Goal: Check status: Check status

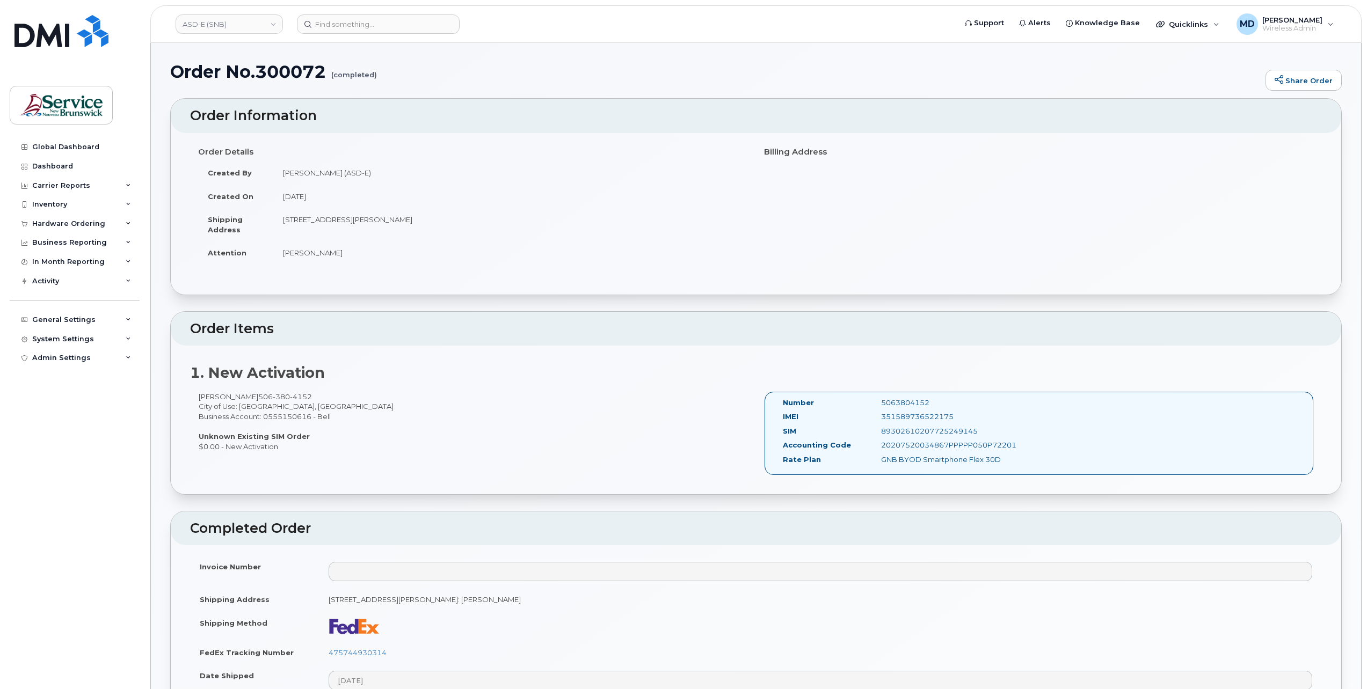
scroll to position [537, 0]
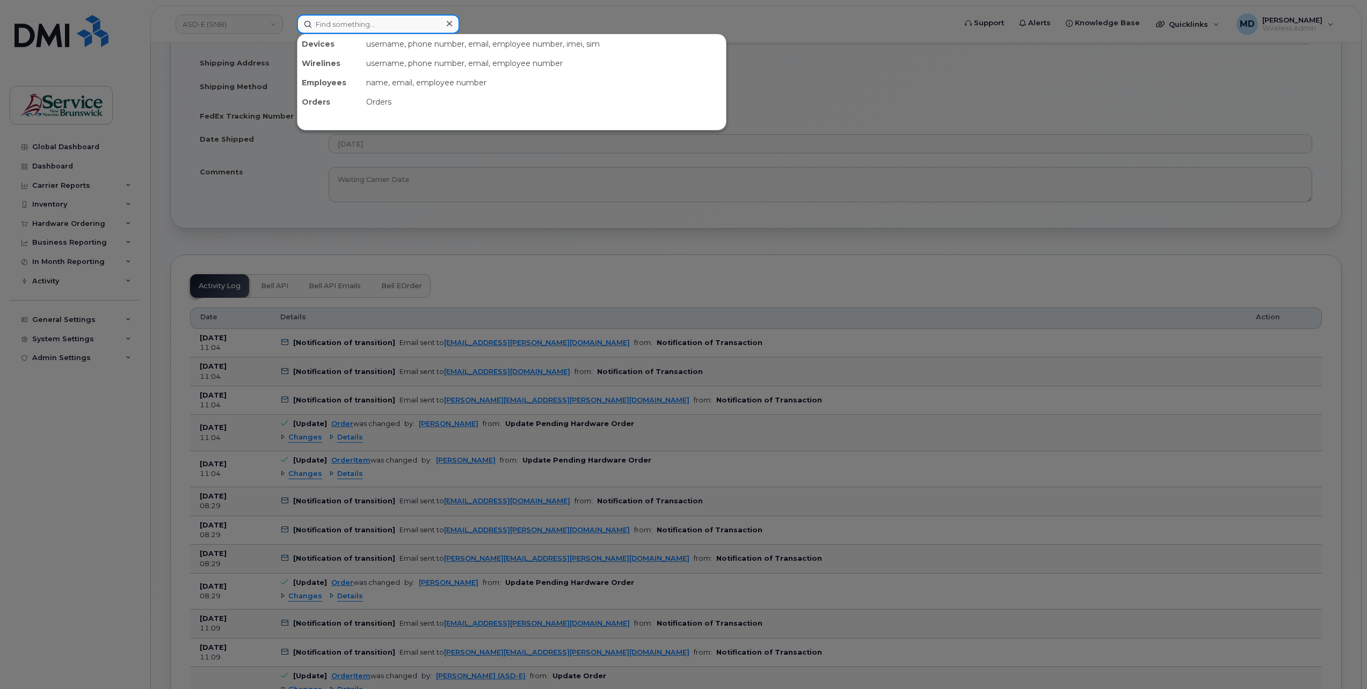
click at [353, 21] on input at bounding box center [378, 23] width 163 height 19
paste input "5068696710"
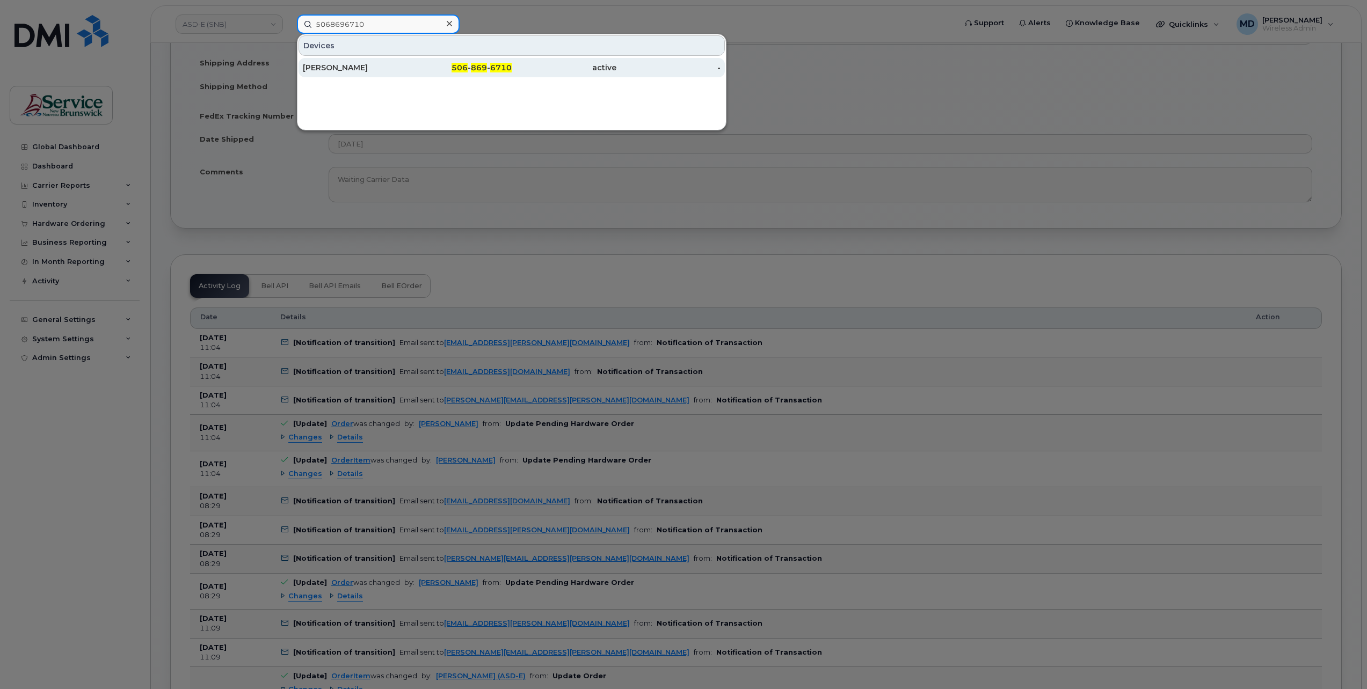
type input "5068696710"
click at [397, 67] on div "Natalie Melanson Houlahan" at bounding box center [355, 67] width 105 height 11
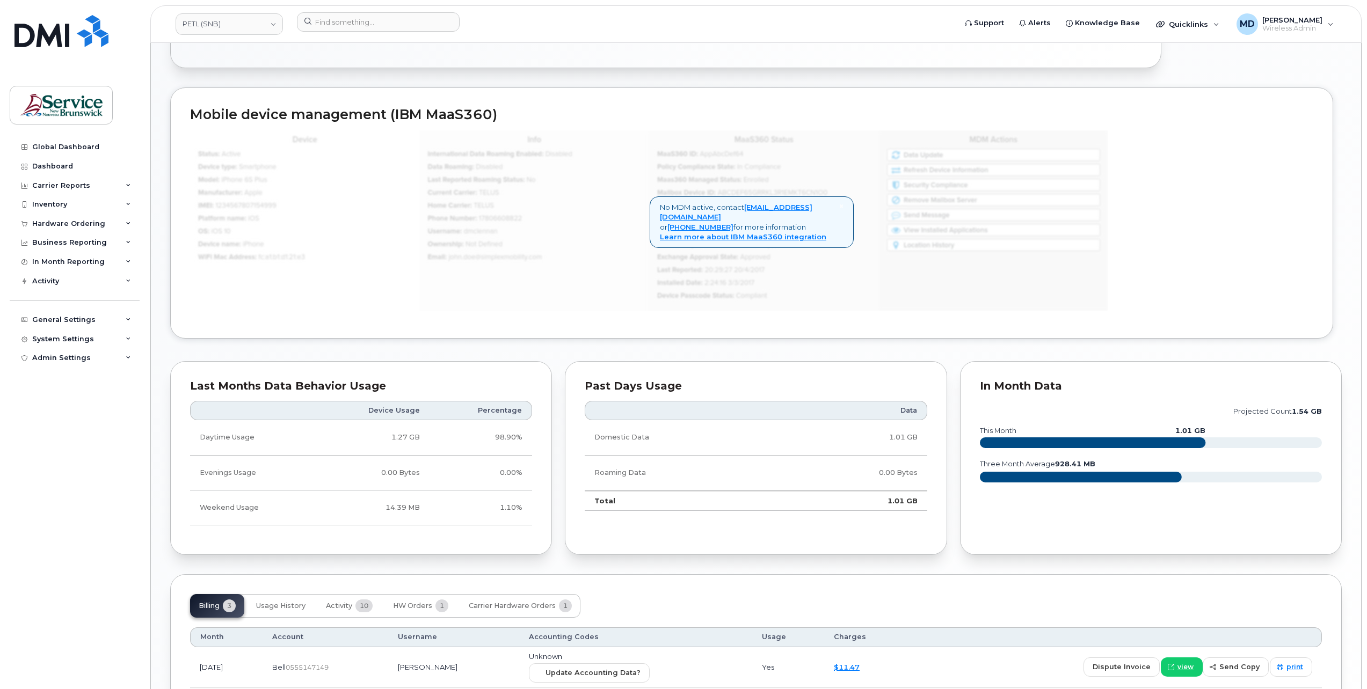
scroll to position [718, 0]
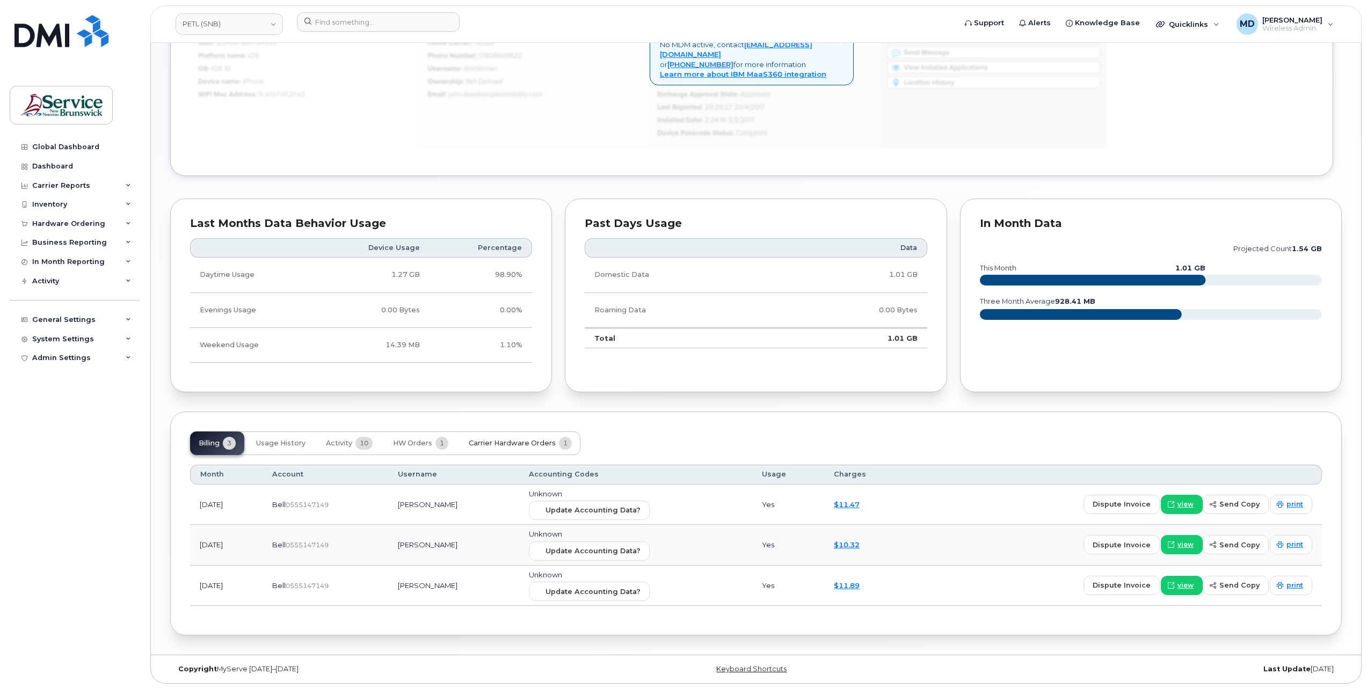
click at [519, 447] on span "Carrier Hardware Orders" at bounding box center [512, 443] width 87 height 9
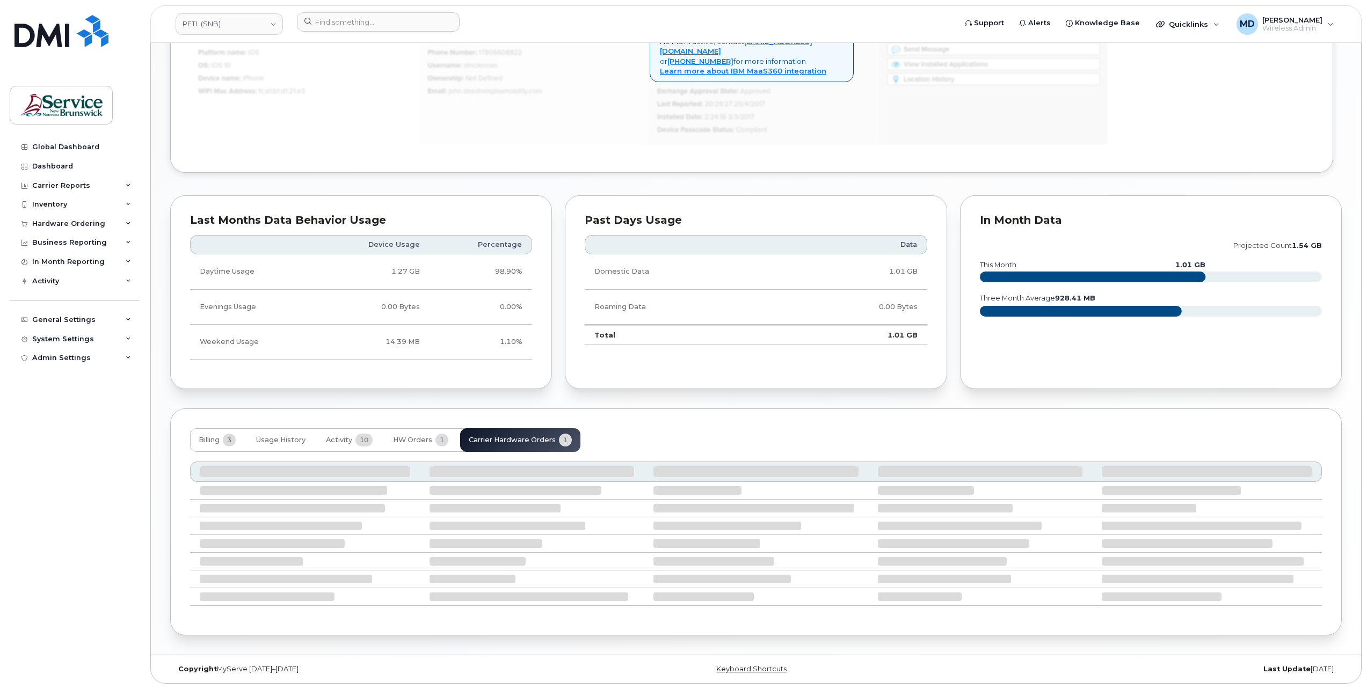
scroll to position [625, 0]
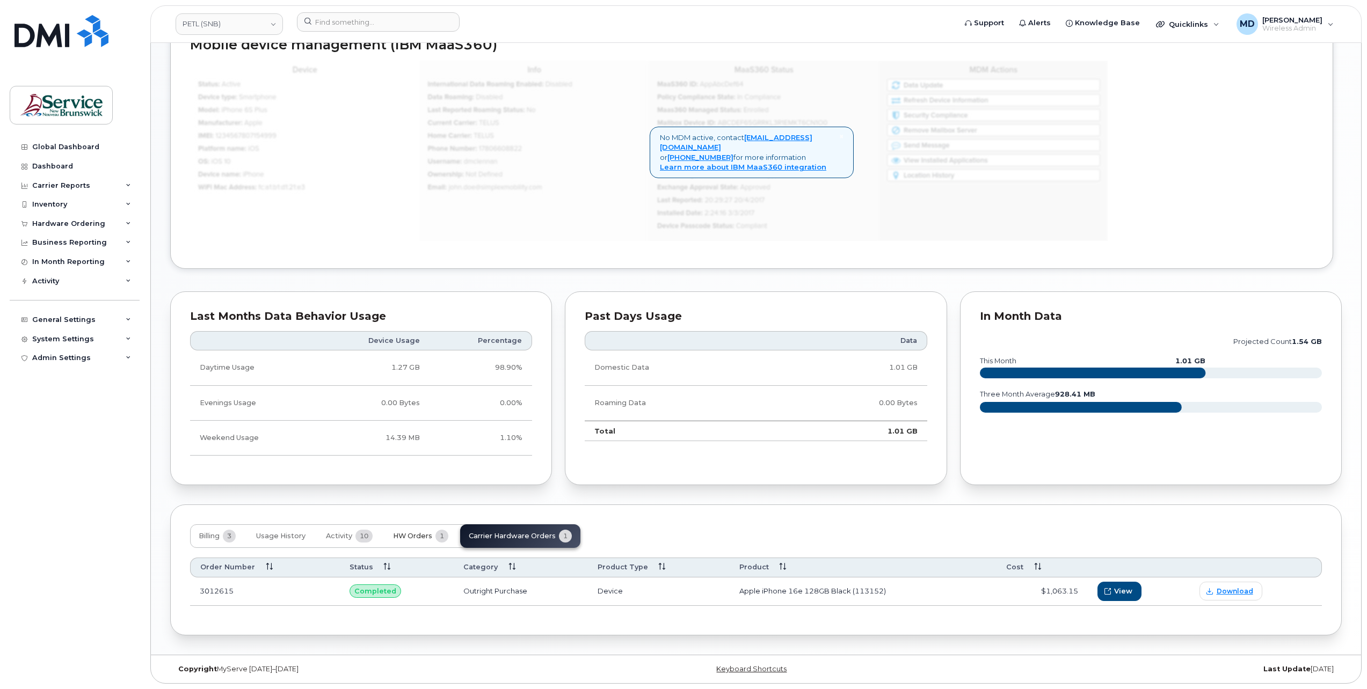
click at [412, 537] on span "HW Orders" at bounding box center [412, 536] width 39 height 9
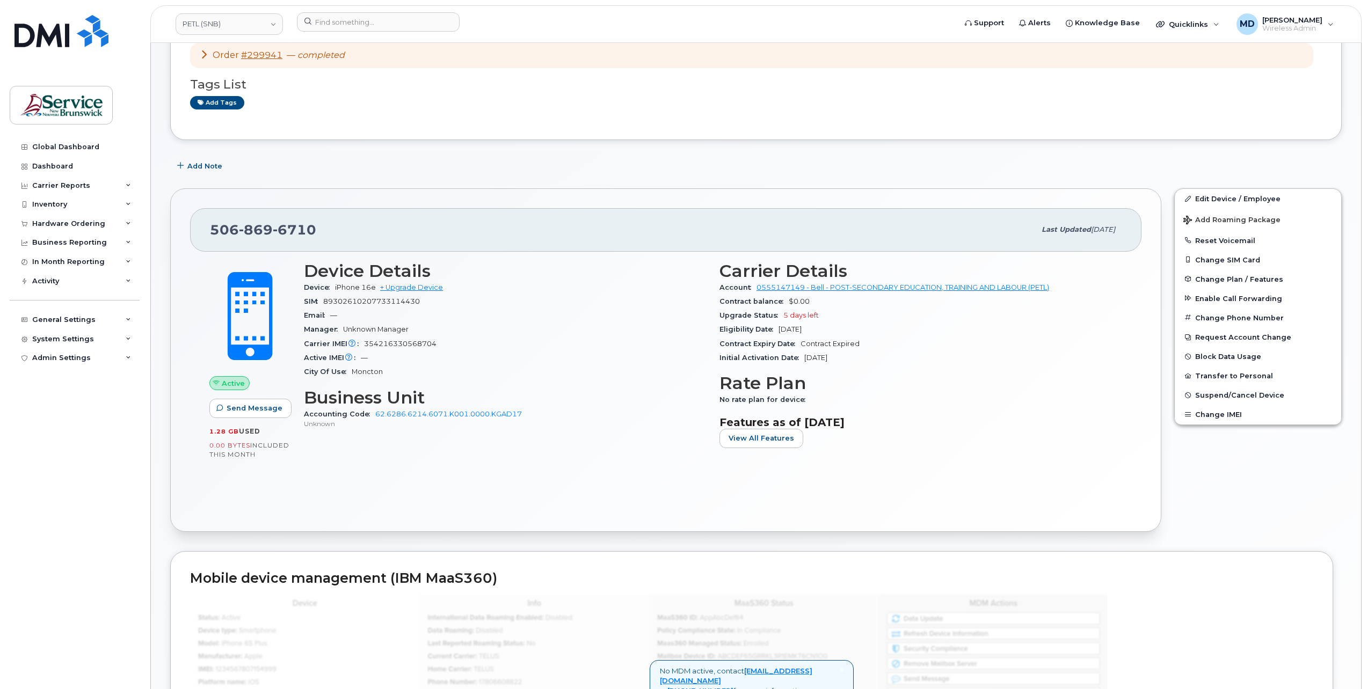
scroll to position [0, 0]
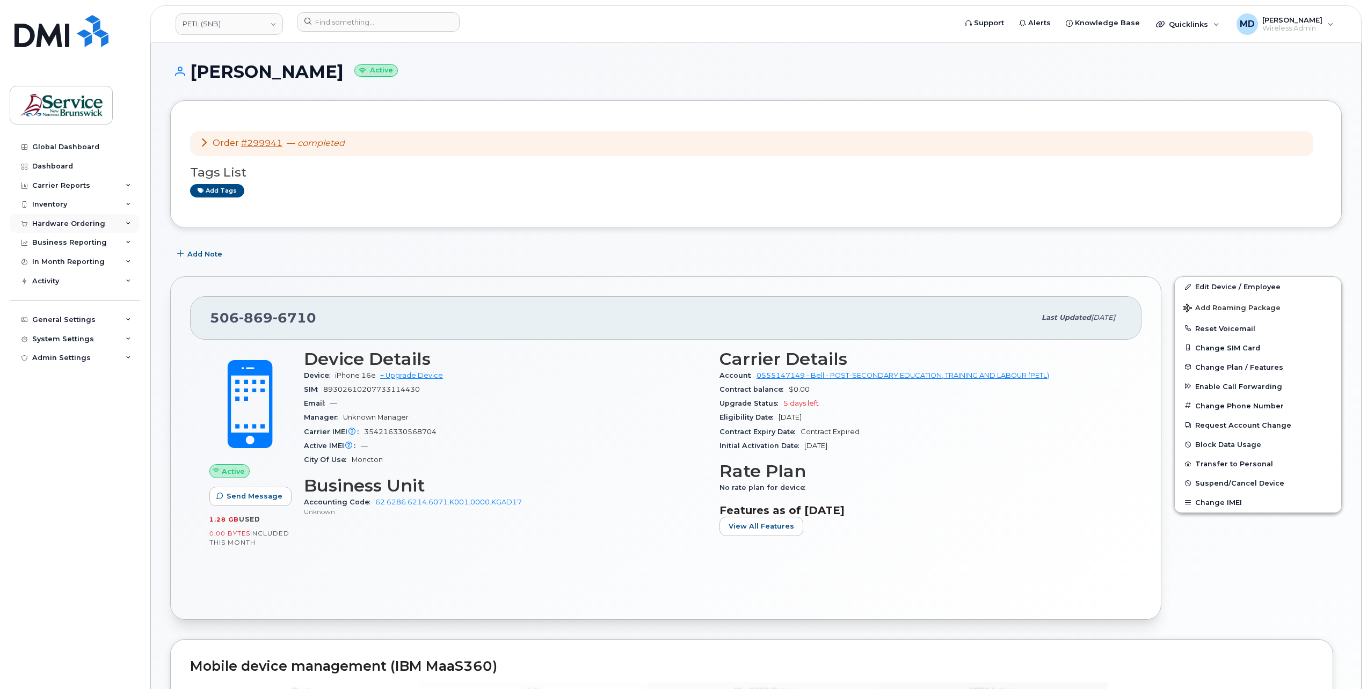
click at [67, 220] on div "Hardware Ordering" at bounding box center [68, 224] width 73 height 9
click at [72, 262] on link "Orders" at bounding box center [83, 264] width 111 height 20
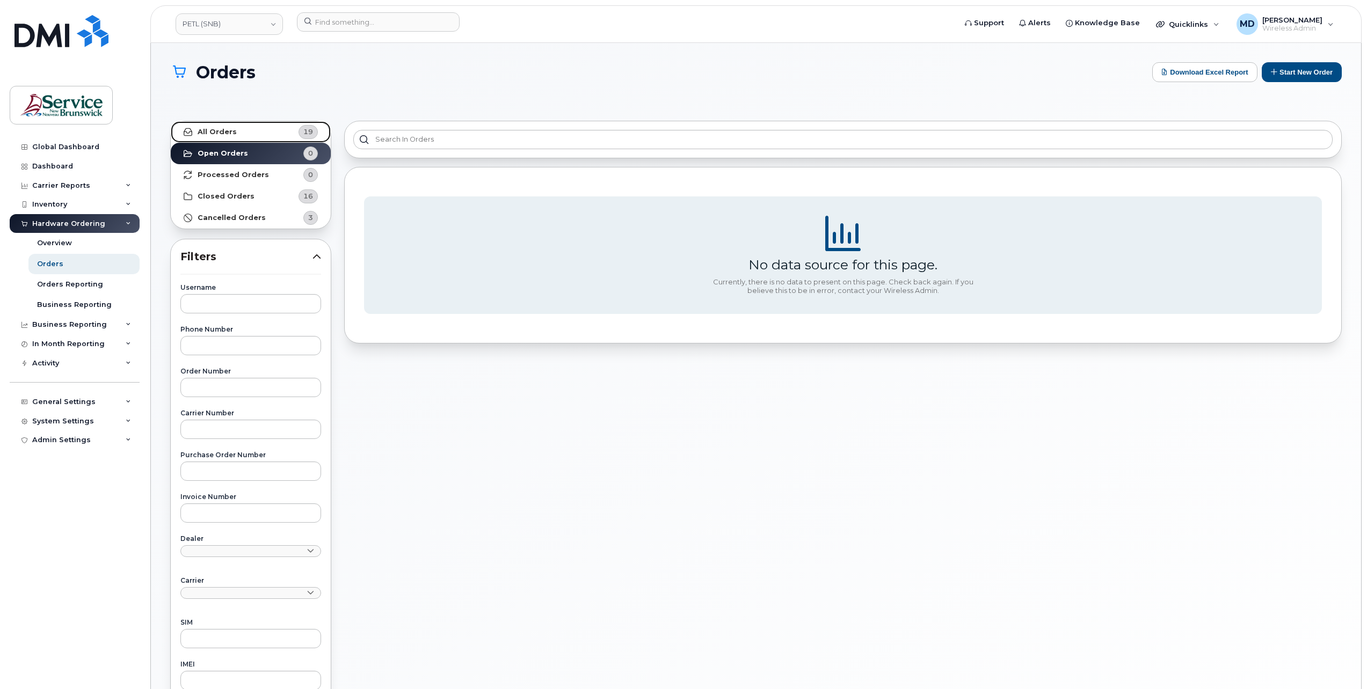
click at [254, 132] on link "All Orders 19" at bounding box center [251, 131] width 160 height 21
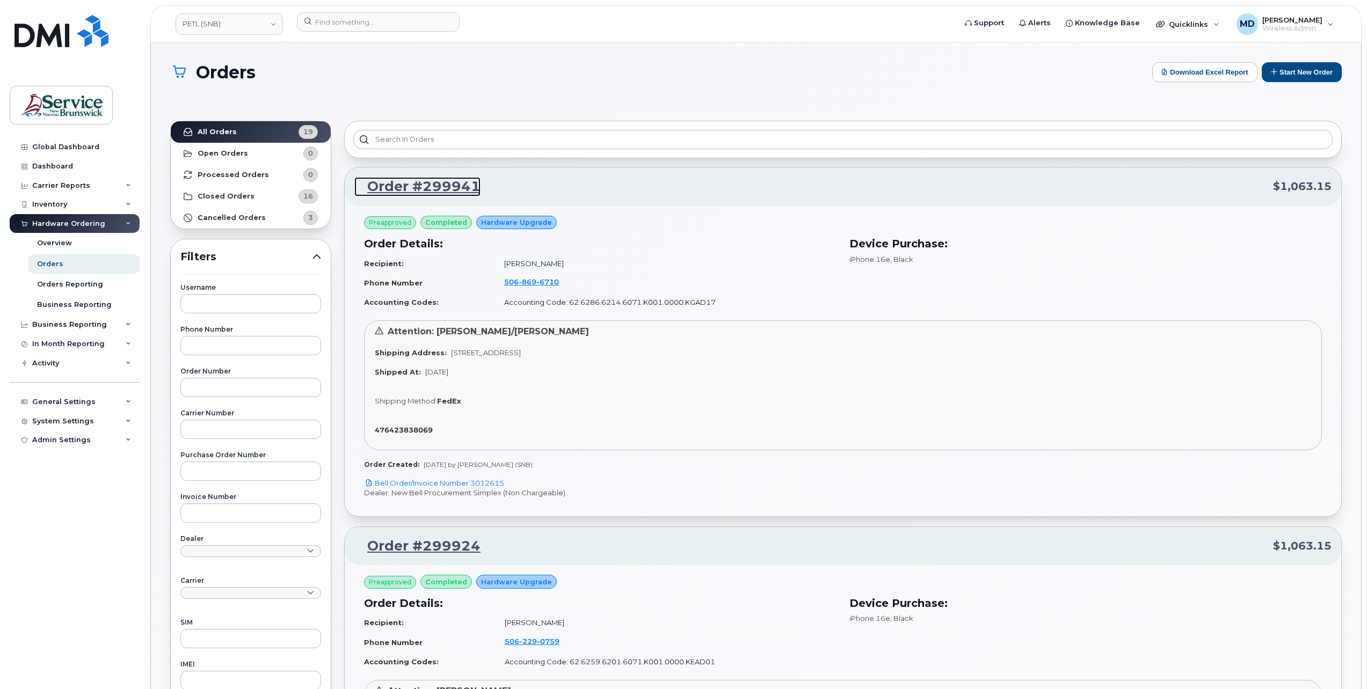
click at [427, 187] on link "Order #299941" at bounding box center [417, 186] width 126 height 19
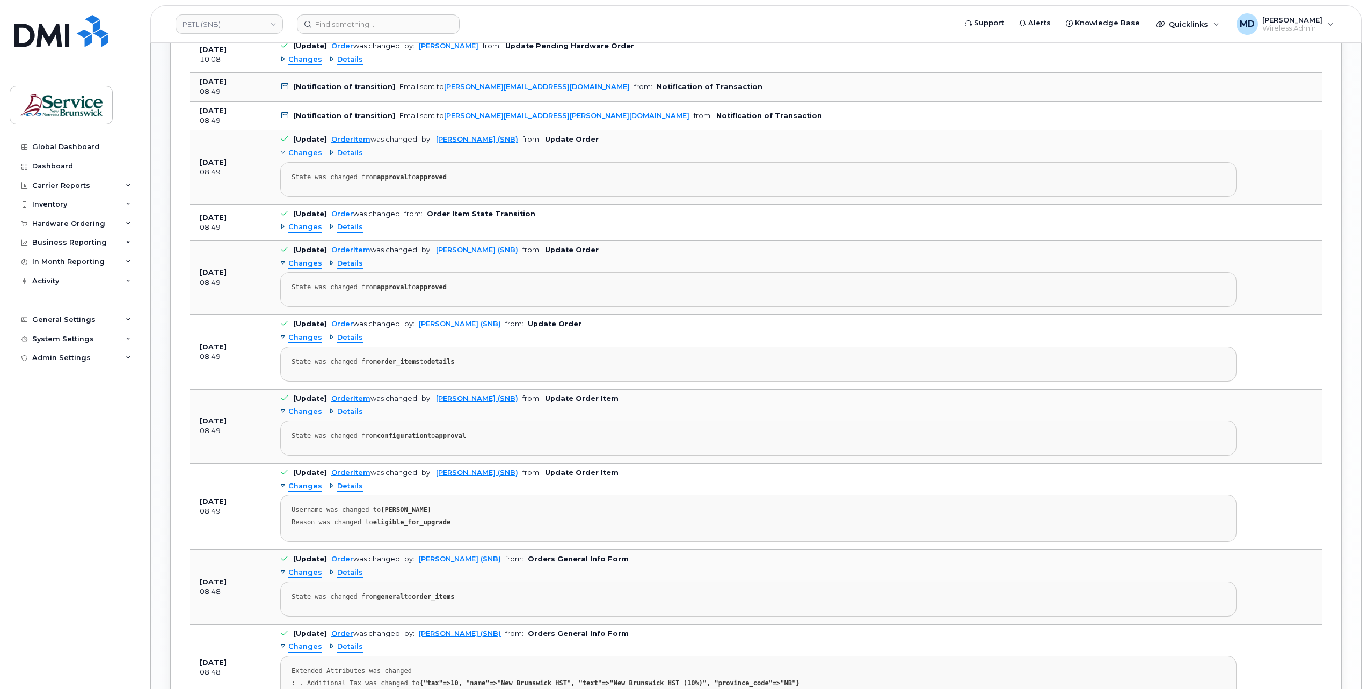
scroll to position [1394, 0]
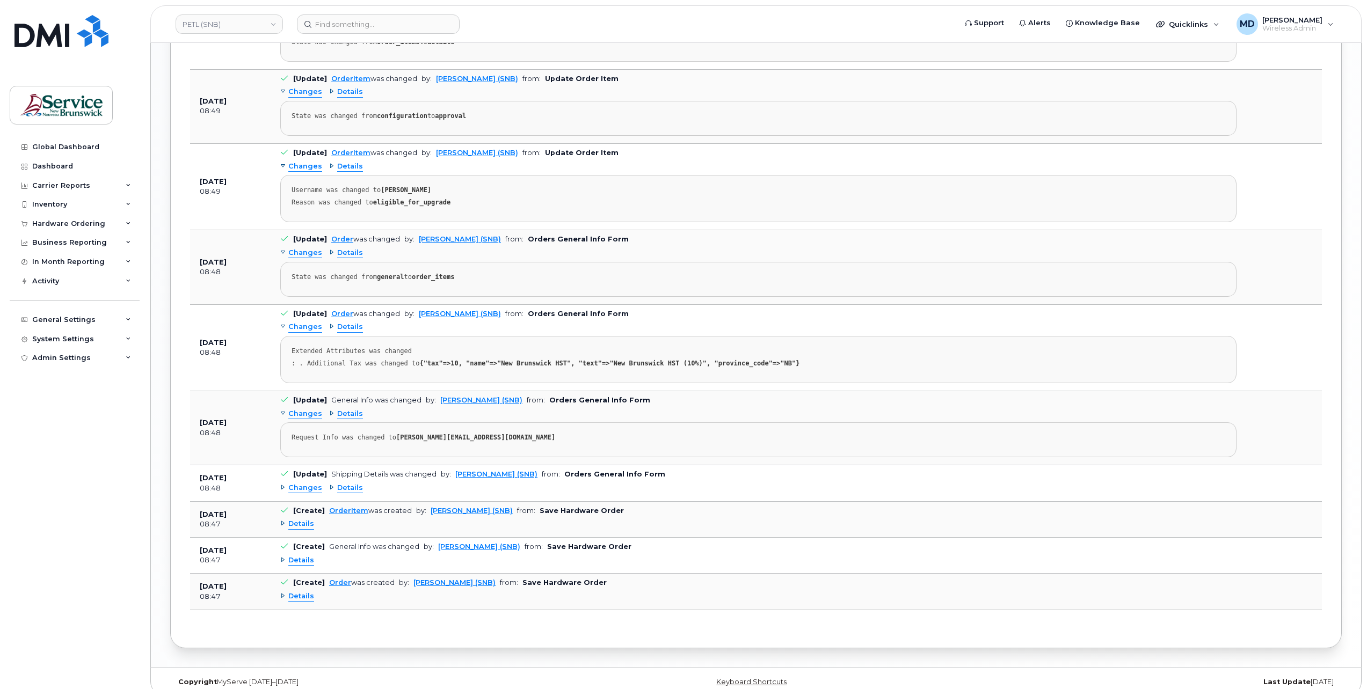
click at [309, 483] on span "Changes" at bounding box center [305, 488] width 34 height 10
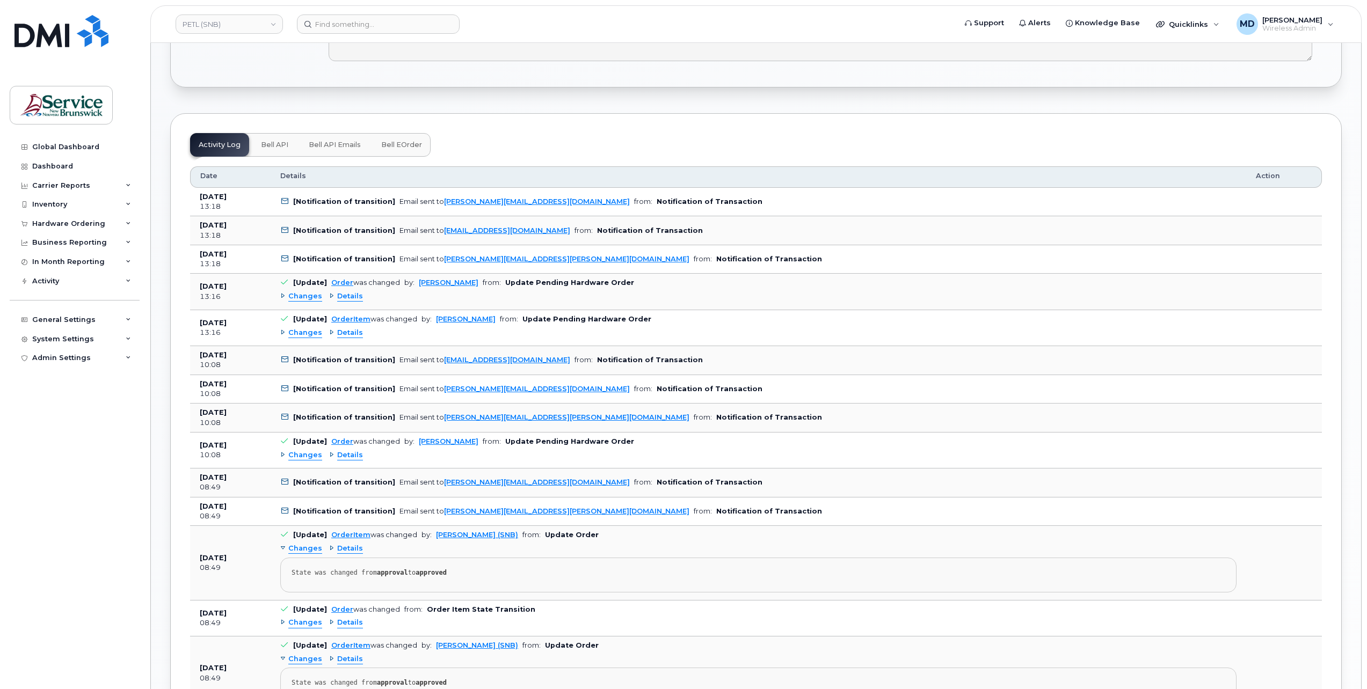
scroll to position [0, 0]
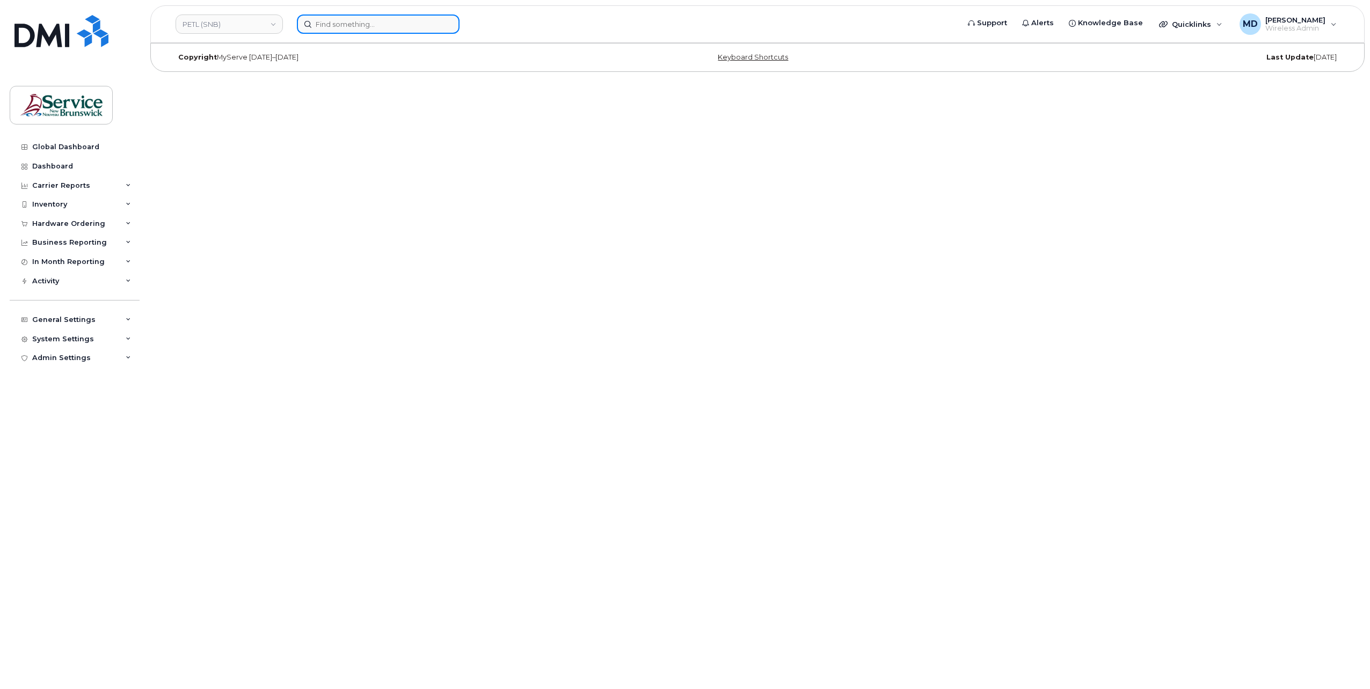
click at [345, 24] on input at bounding box center [378, 23] width 163 height 19
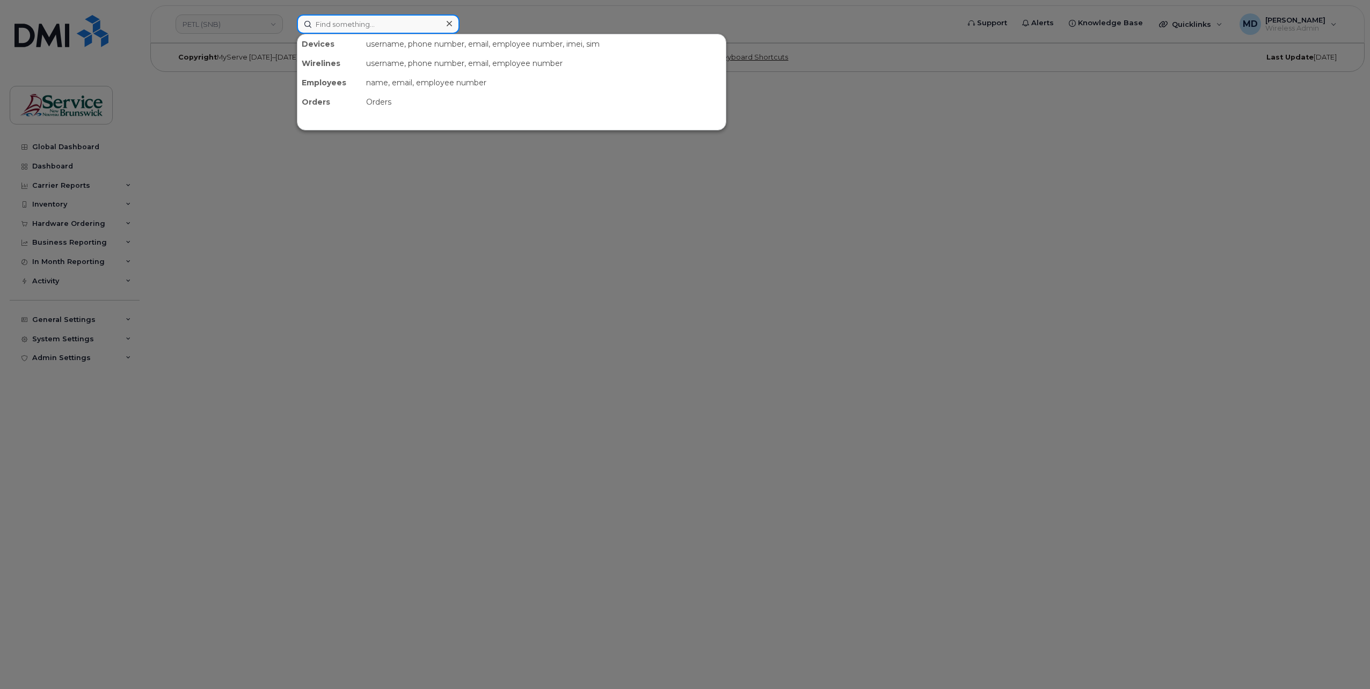
click at [374, 27] on input at bounding box center [378, 23] width 163 height 19
paste input "291553"
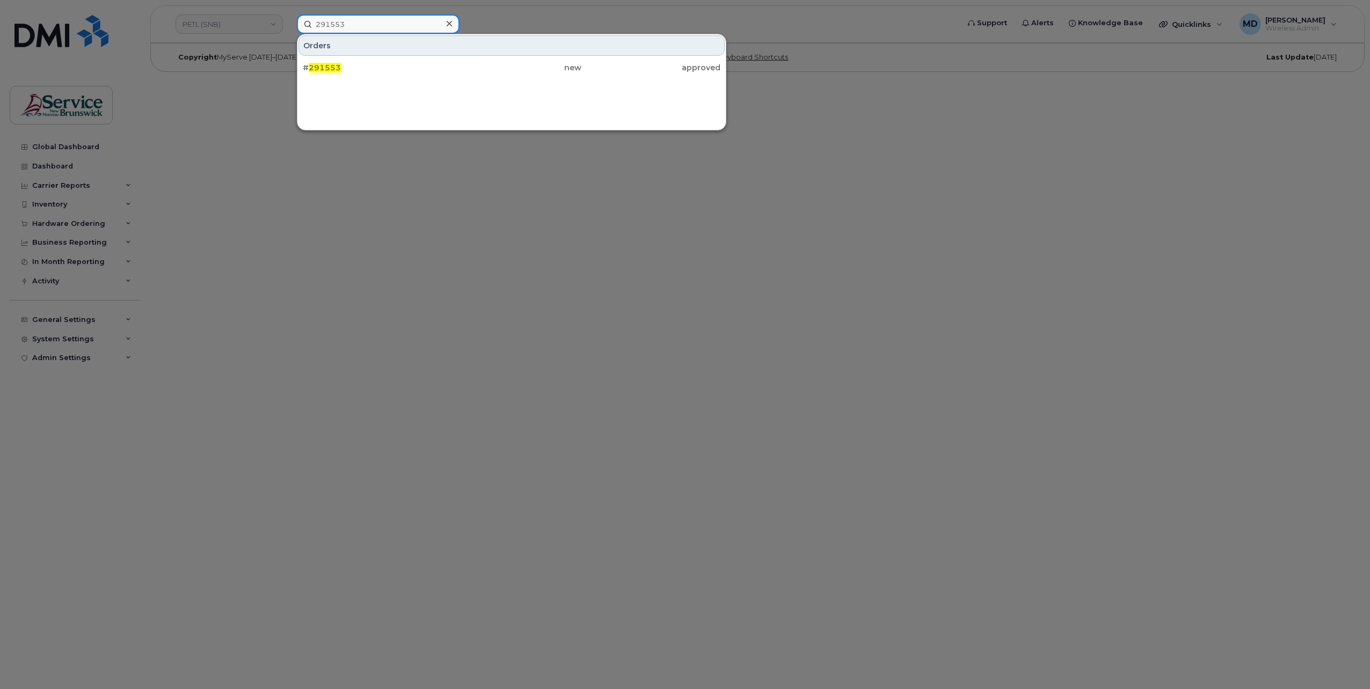
type input "291553"
click at [372, 210] on div at bounding box center [685, 344] width 1370 height 689
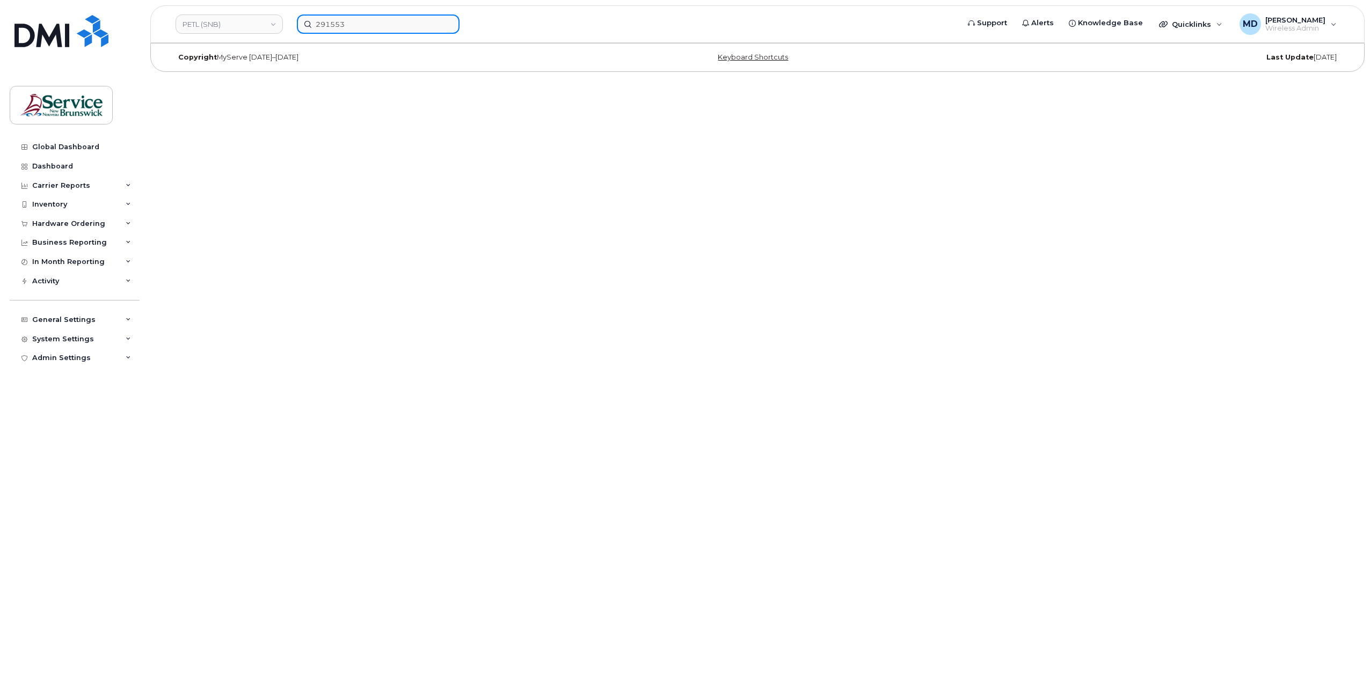
click at [353, 25] on input "291553" at bounding box center [378, 23] width 163 height 19
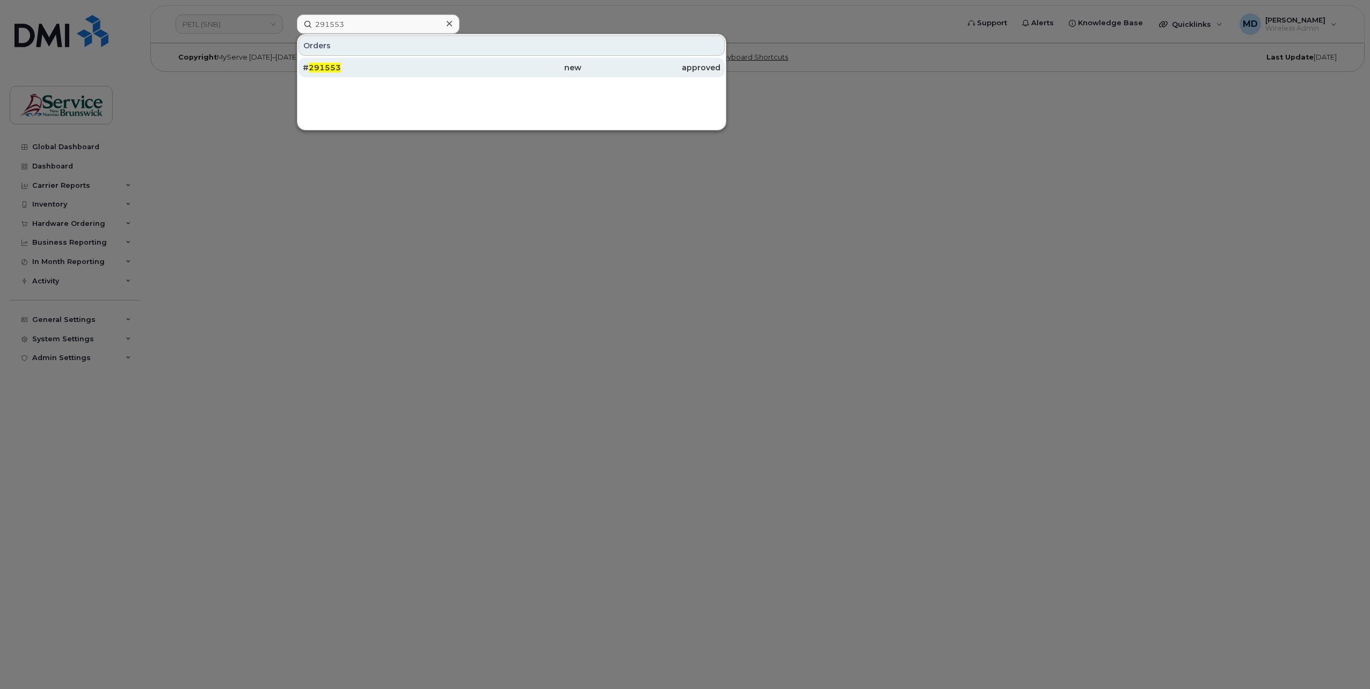
click at [305, 70] on div "# 291553" at bounding box center [372, 67] width 139 height 11
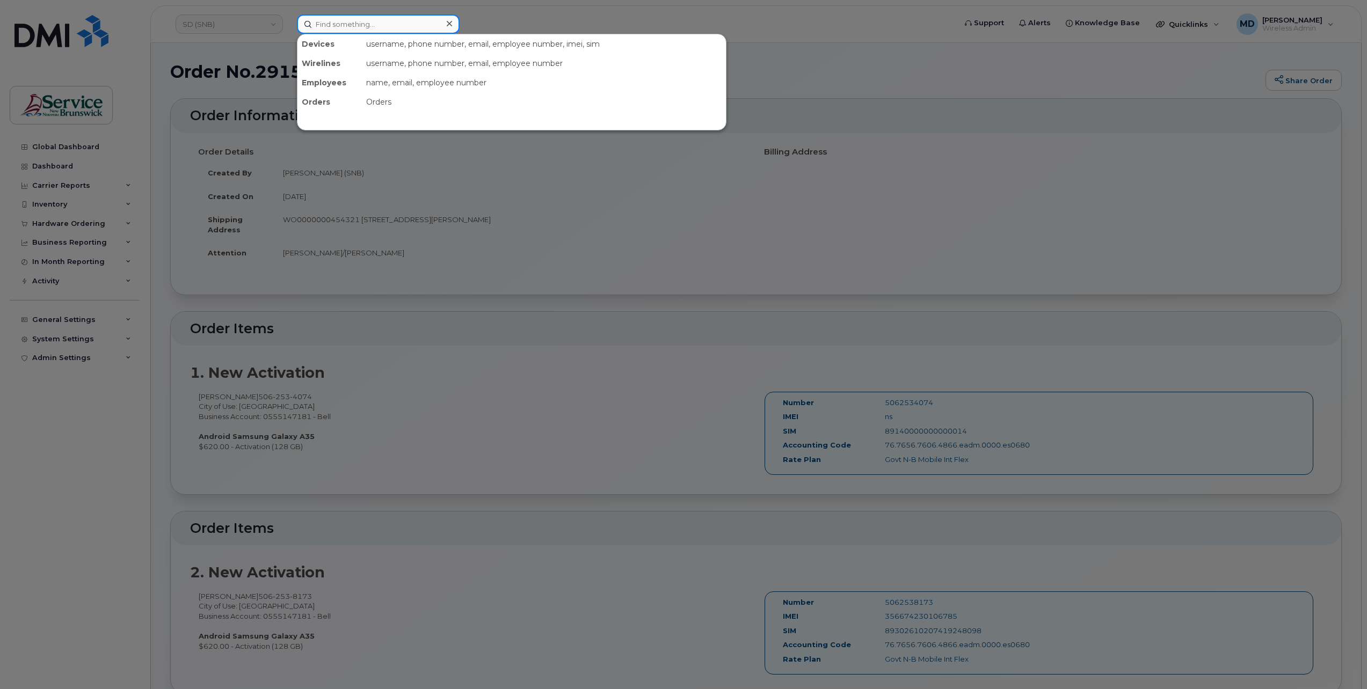
click at [367, 29] on input at bounding box center [378, 23] width 163 height 19
paste input "299332"
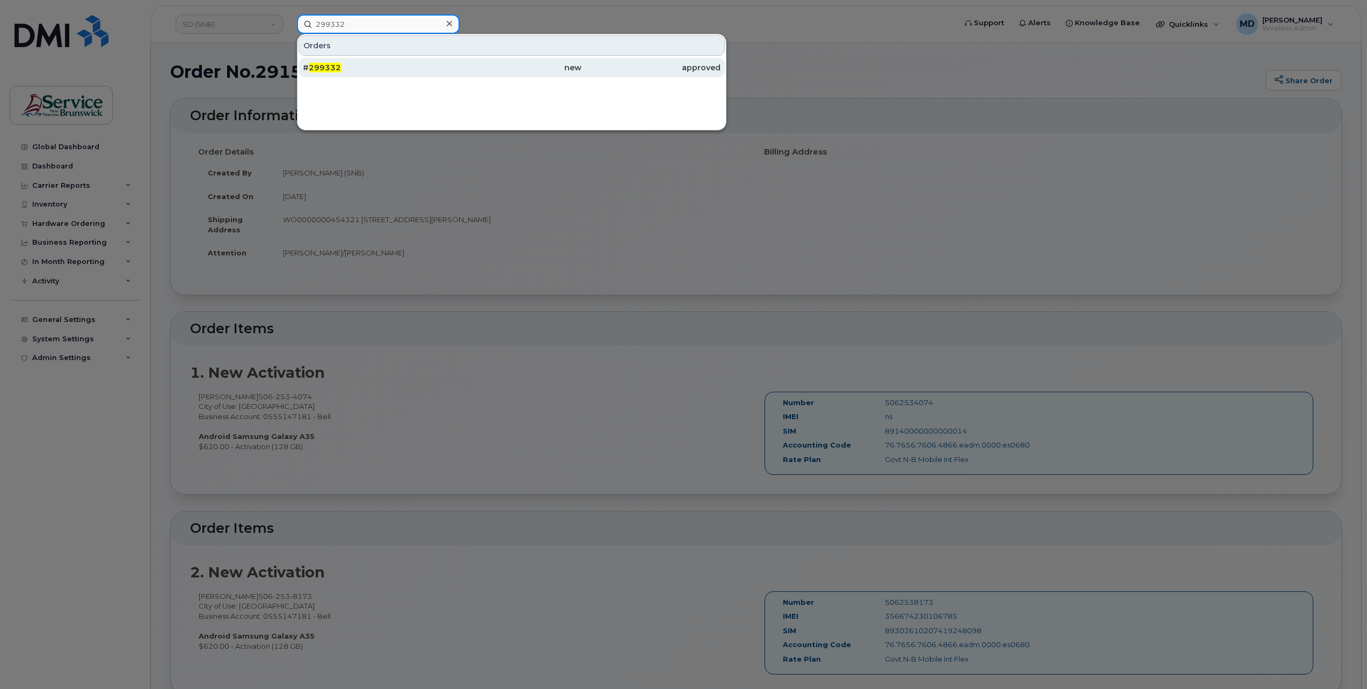
type input "299332"
click at [345, 61] on div "# 299332" at bounding box center [372, 67] width 139 height 19
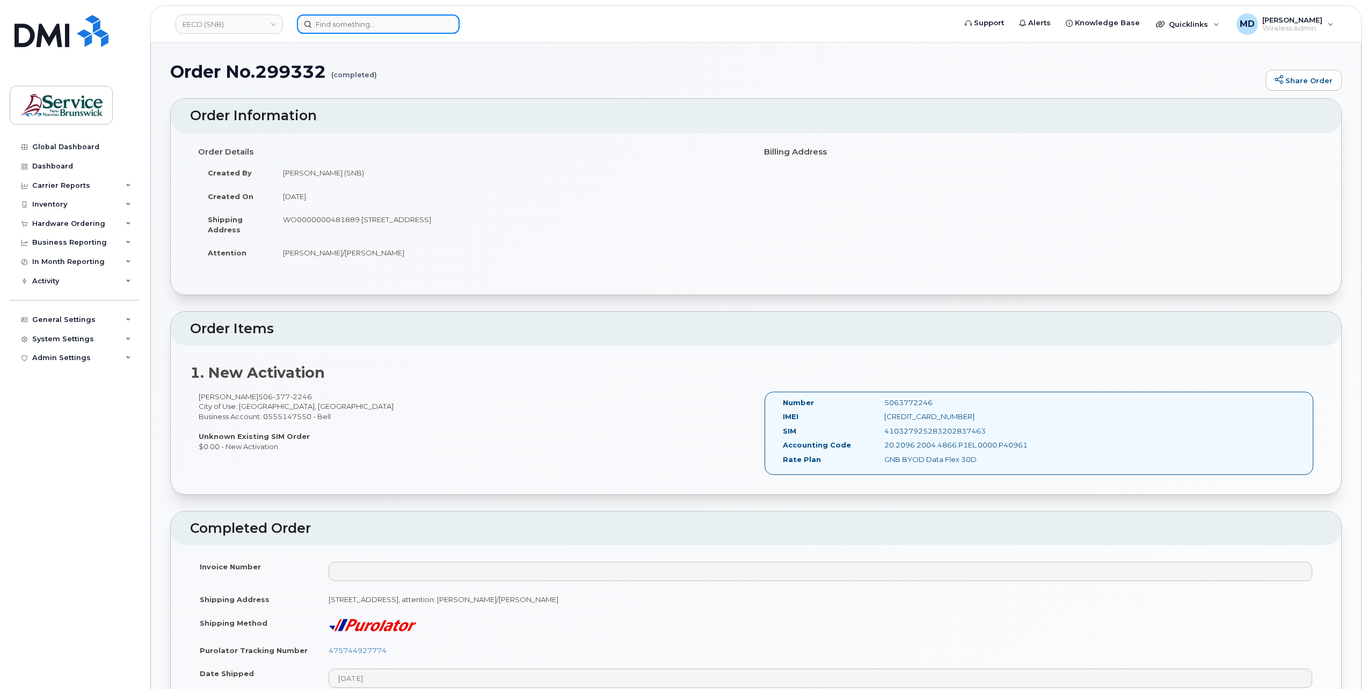
click at [382, 25] on input at bounding box center [378, 23] width 163 height 19
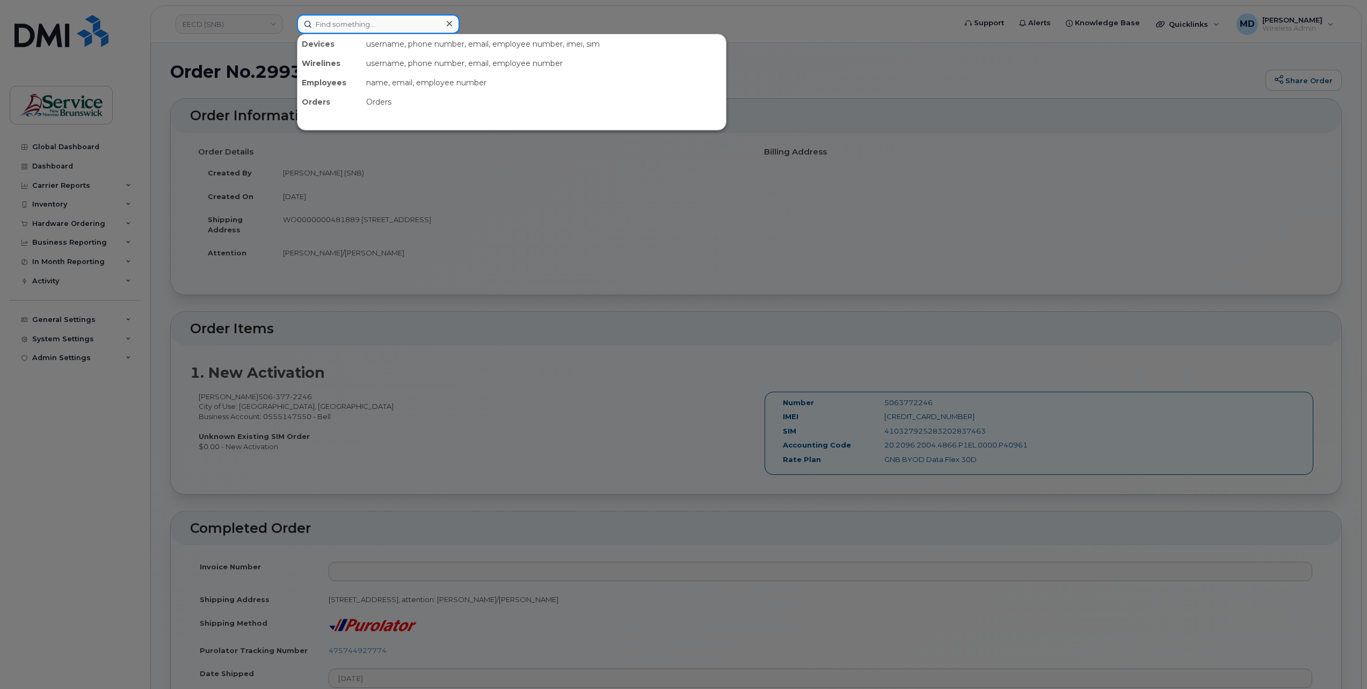
paste input "299365"
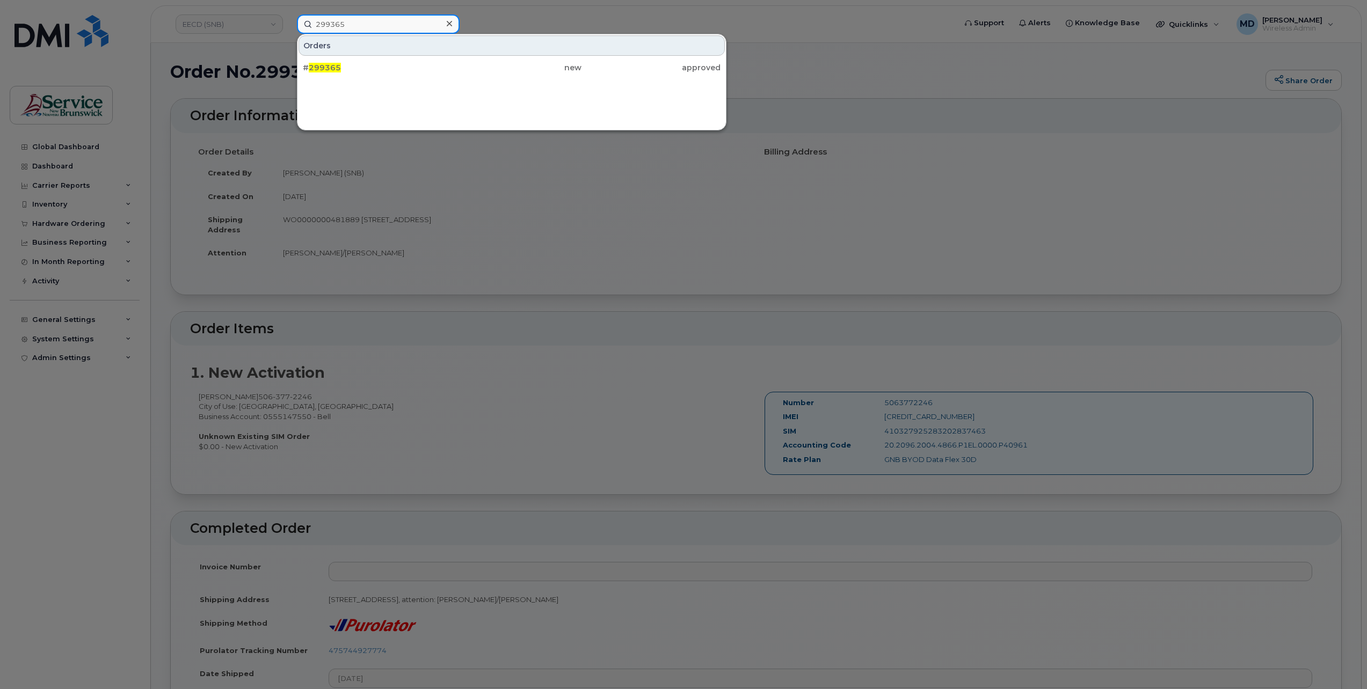
type input "299365"
click at [331, 67] on span "299365" at bounding box center [325, 68] width 32 height 10
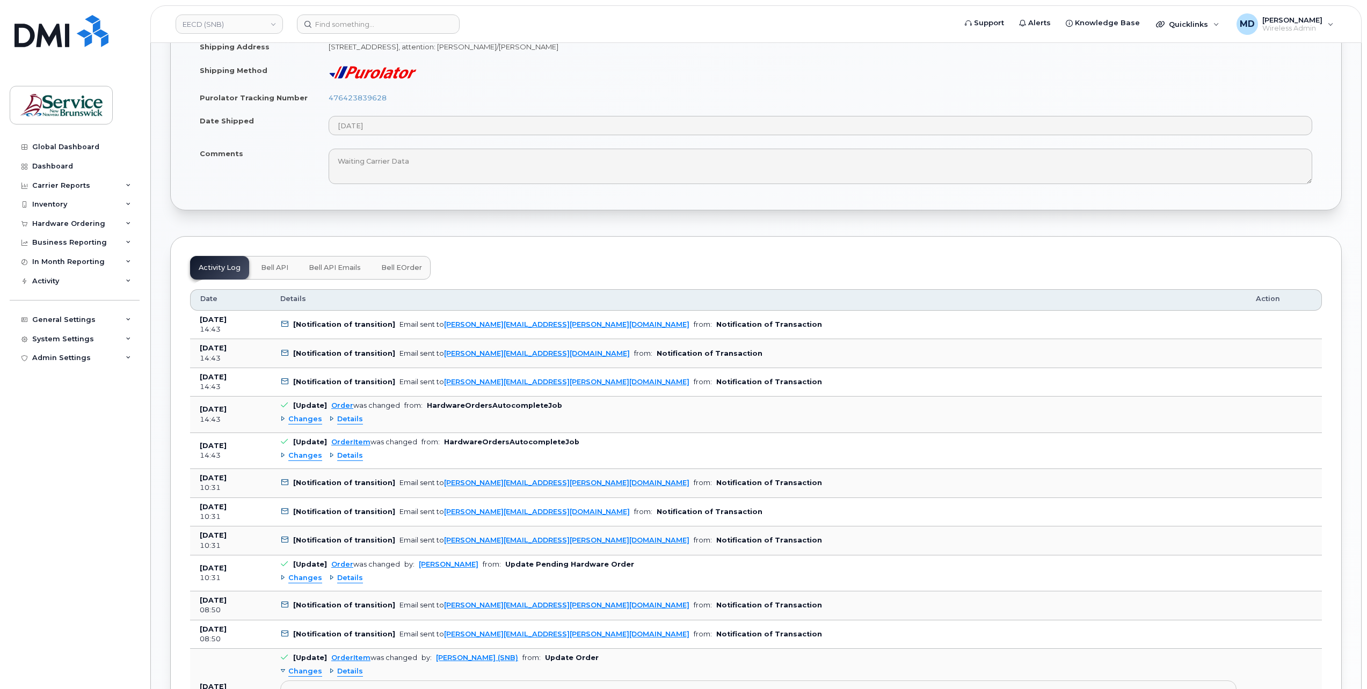
scroll to position [374, 0]
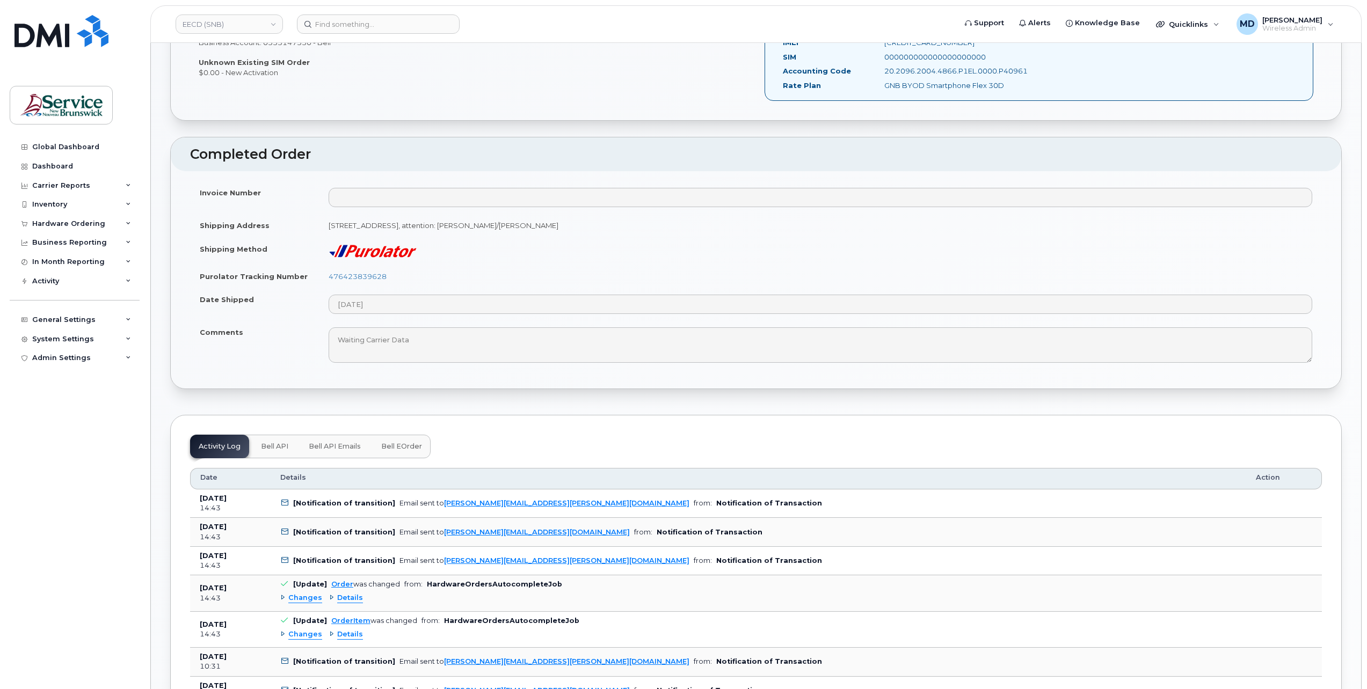
click at [412, 104] on div "[PERSON_NAME] [PHONE_NUMBER] City of Use: [GEOGRAPHIC_DATA], [GEOGRAPHIC_DATA] …" at bounding box center [756, 64] width 1132 height 93
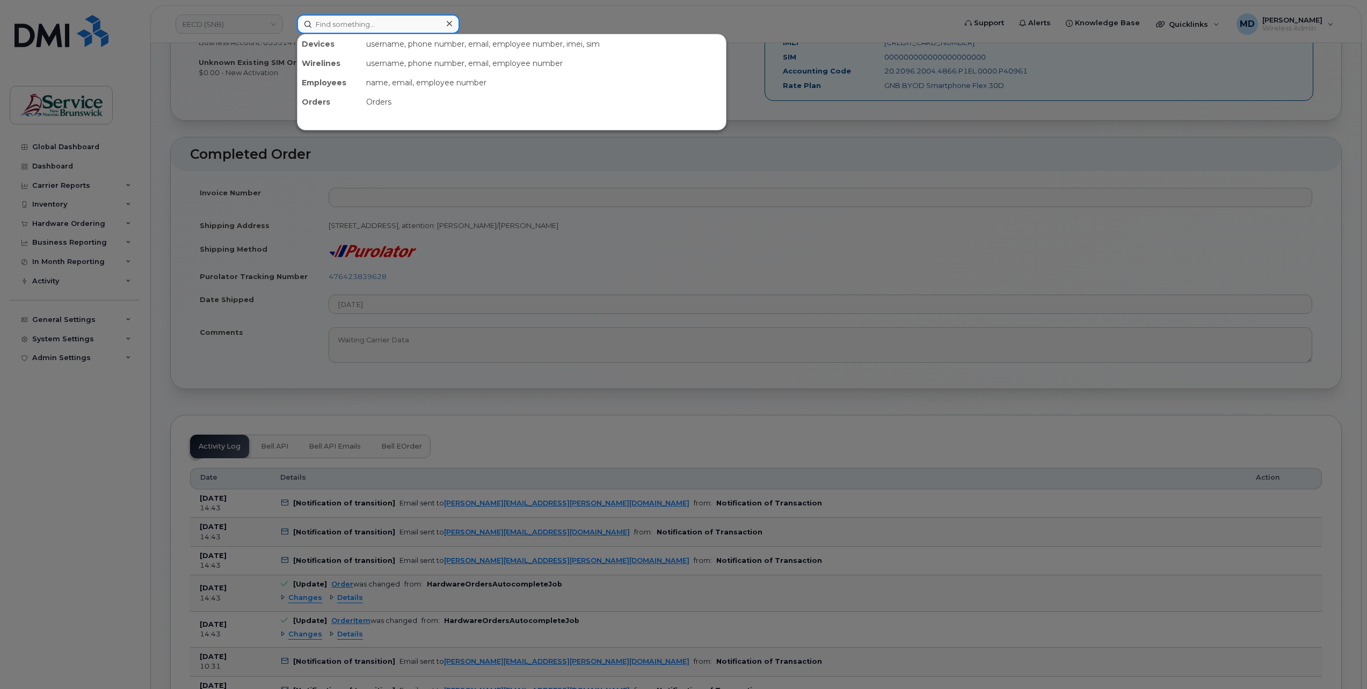
click at [321, 26] on input at bounding box center [378, 23] width 163 height 19
paste input "299941"
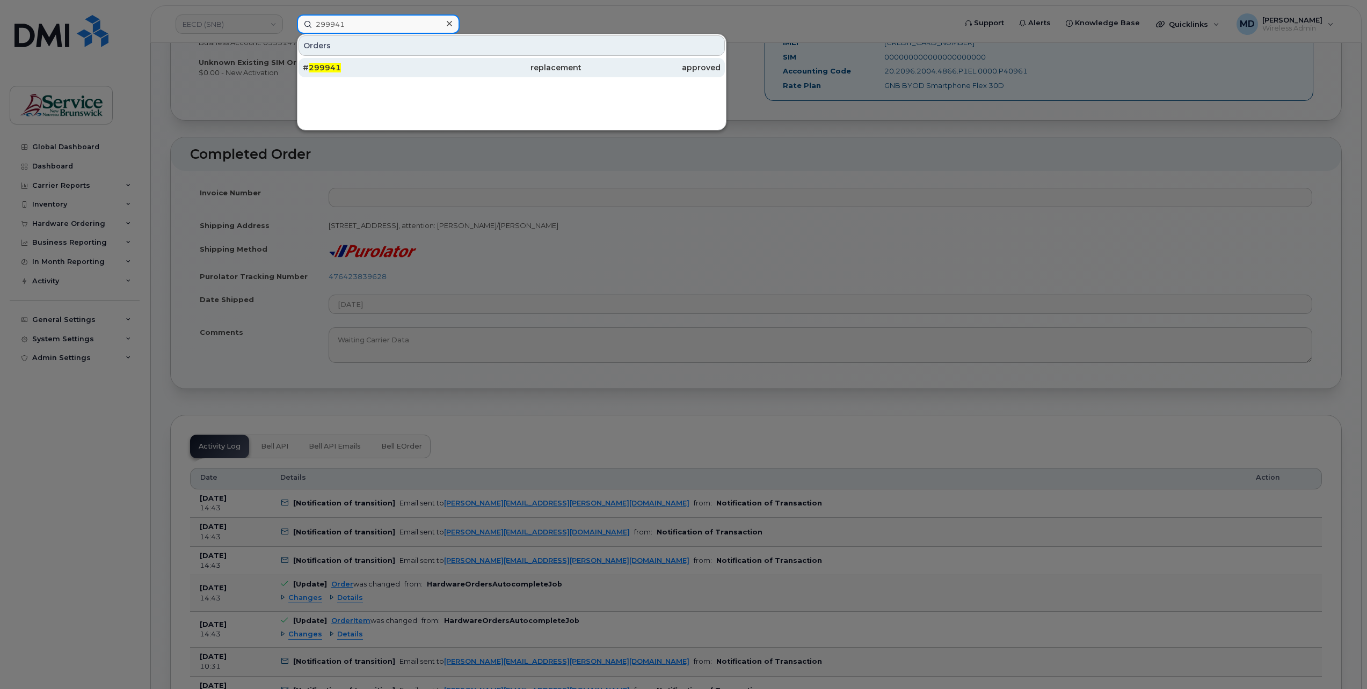
type input "299941"
click at [329, 68] on span "299941" at bounding box center [325, 68] width 32 height 10
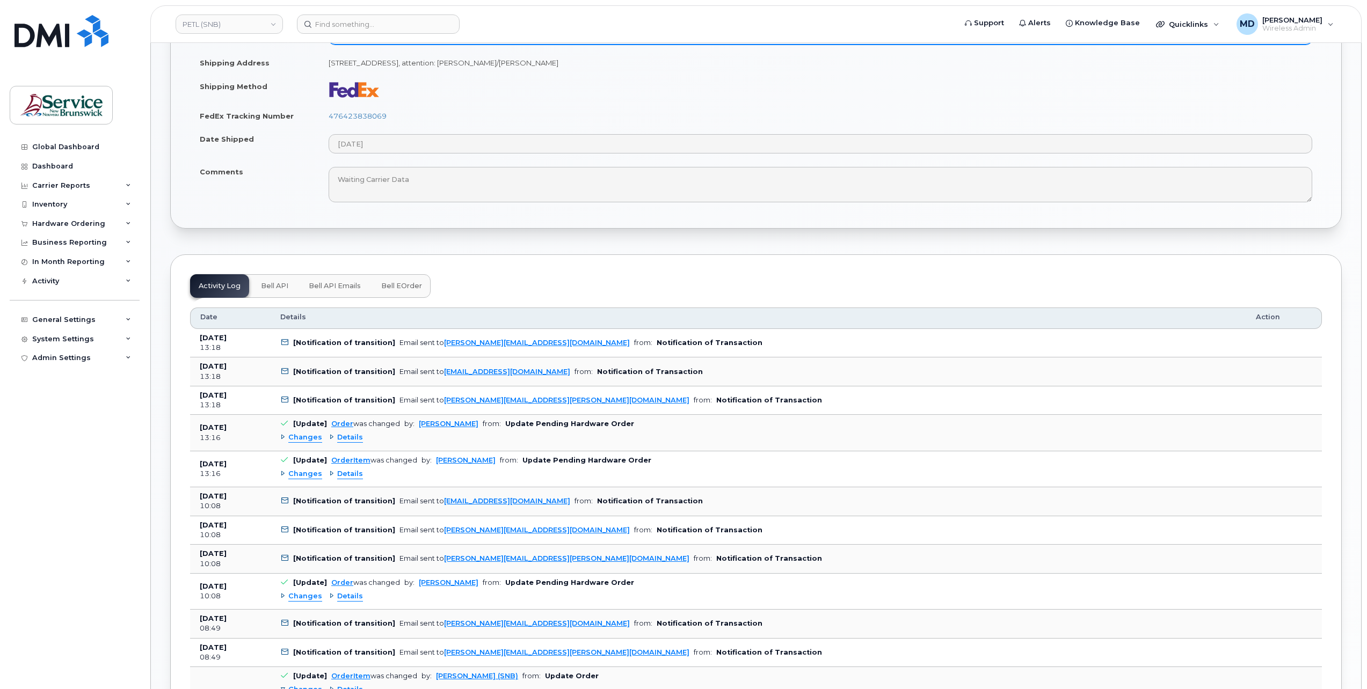
scroll to position [179, 0]
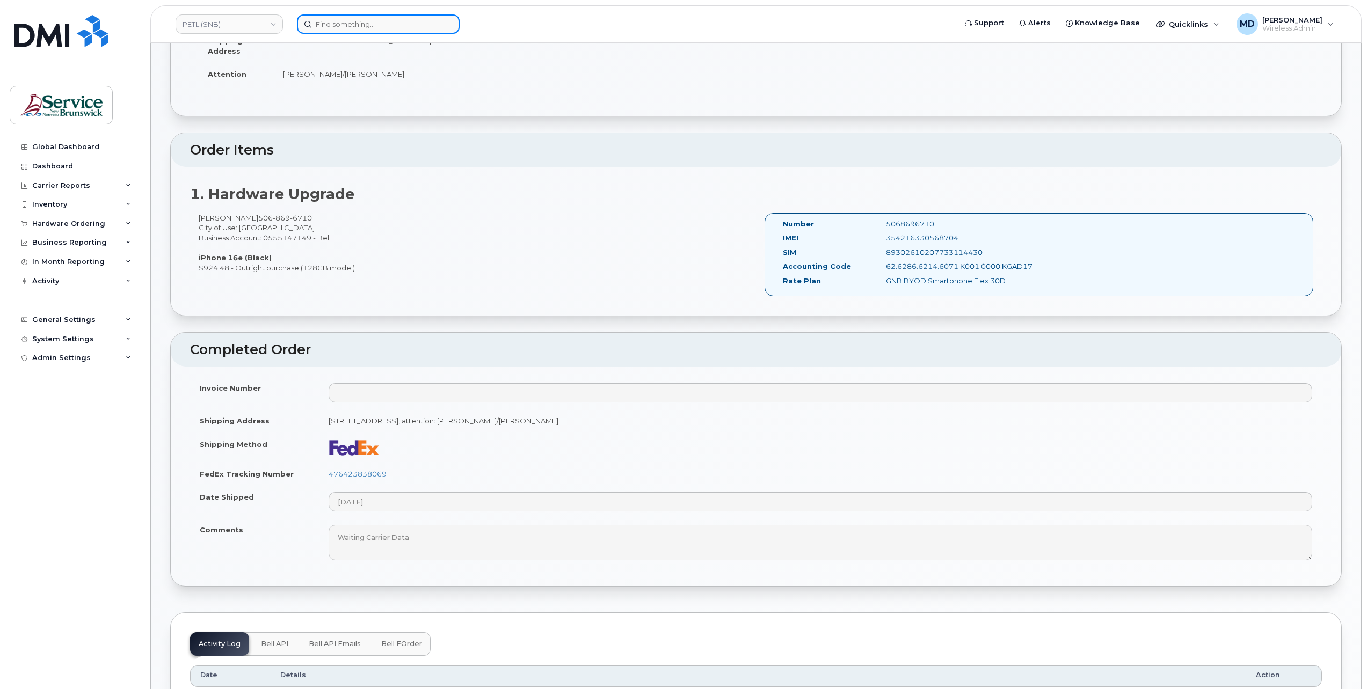
click at [350, 29] on input at bounding box center [378, 23] width 163 height 19
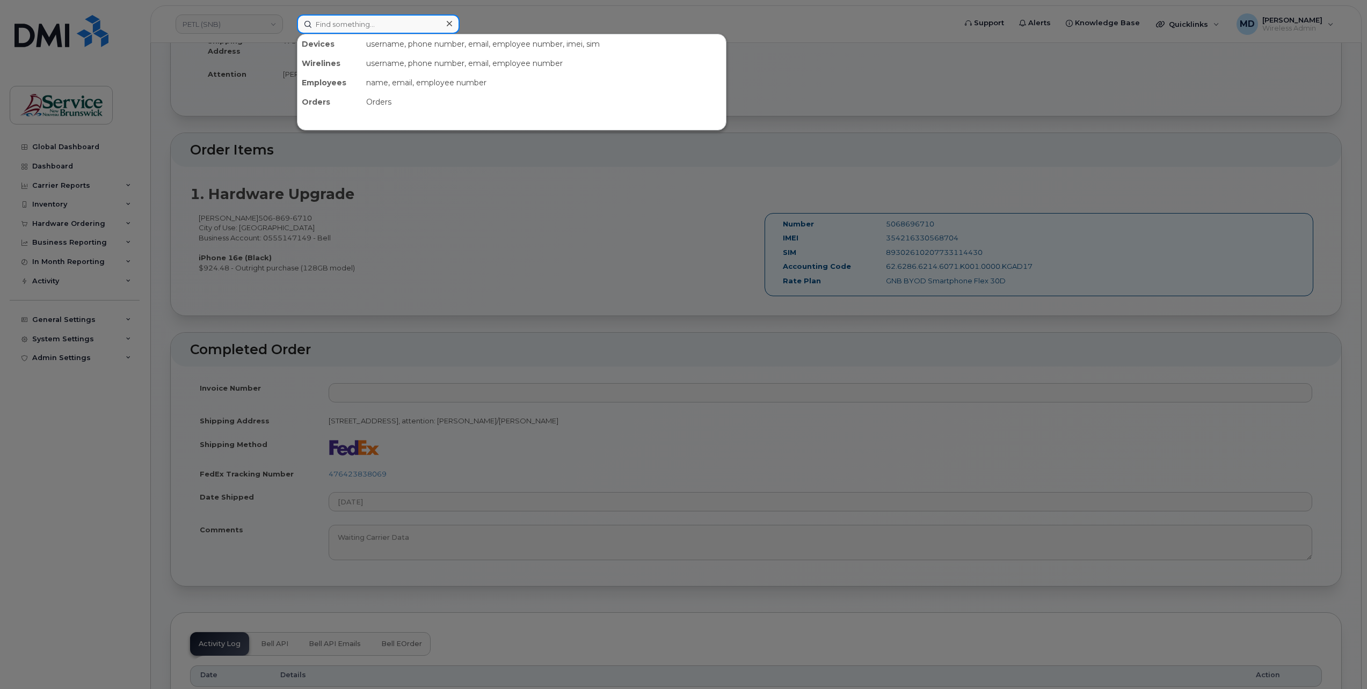
paste input "299964"
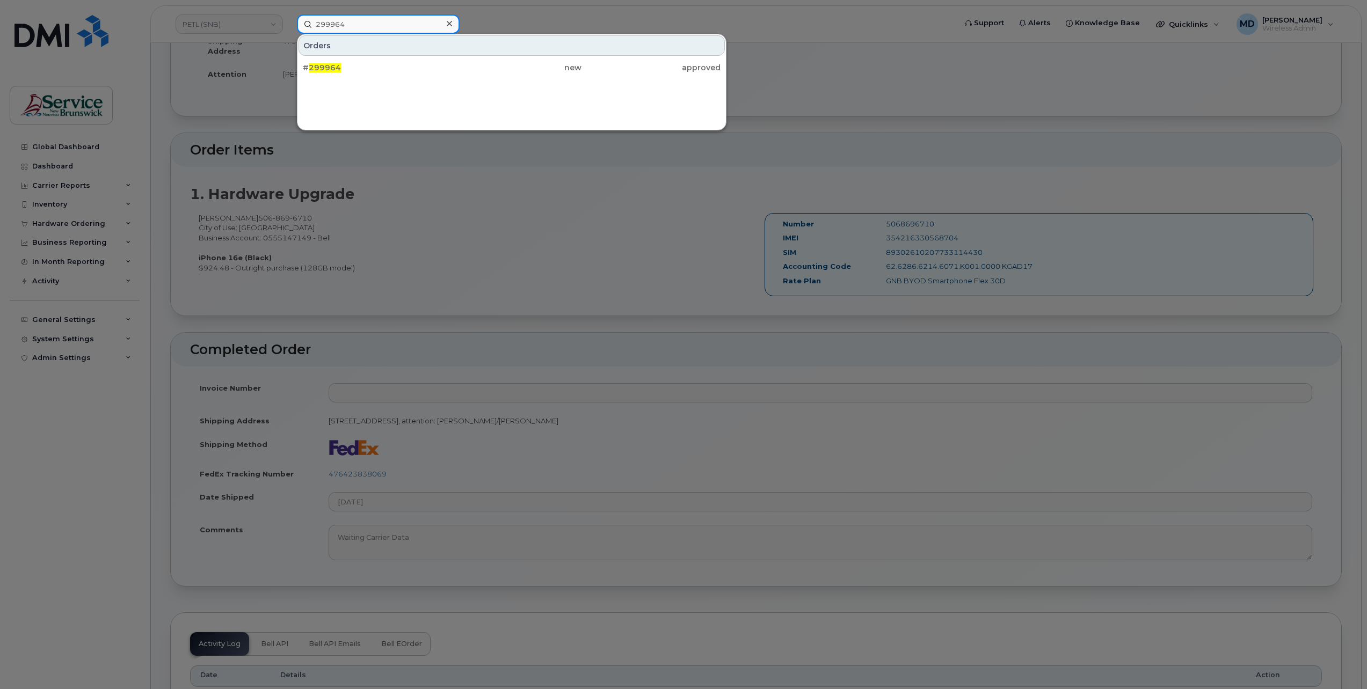
type input "299964"
drag, startPoint x: 328, startPoint y: 65, endPoint x: 391, endPoint y: 102, distance: 72.9
click at [328, 65] on span "299964" at bounding box center [325, 68] width 32 height 10
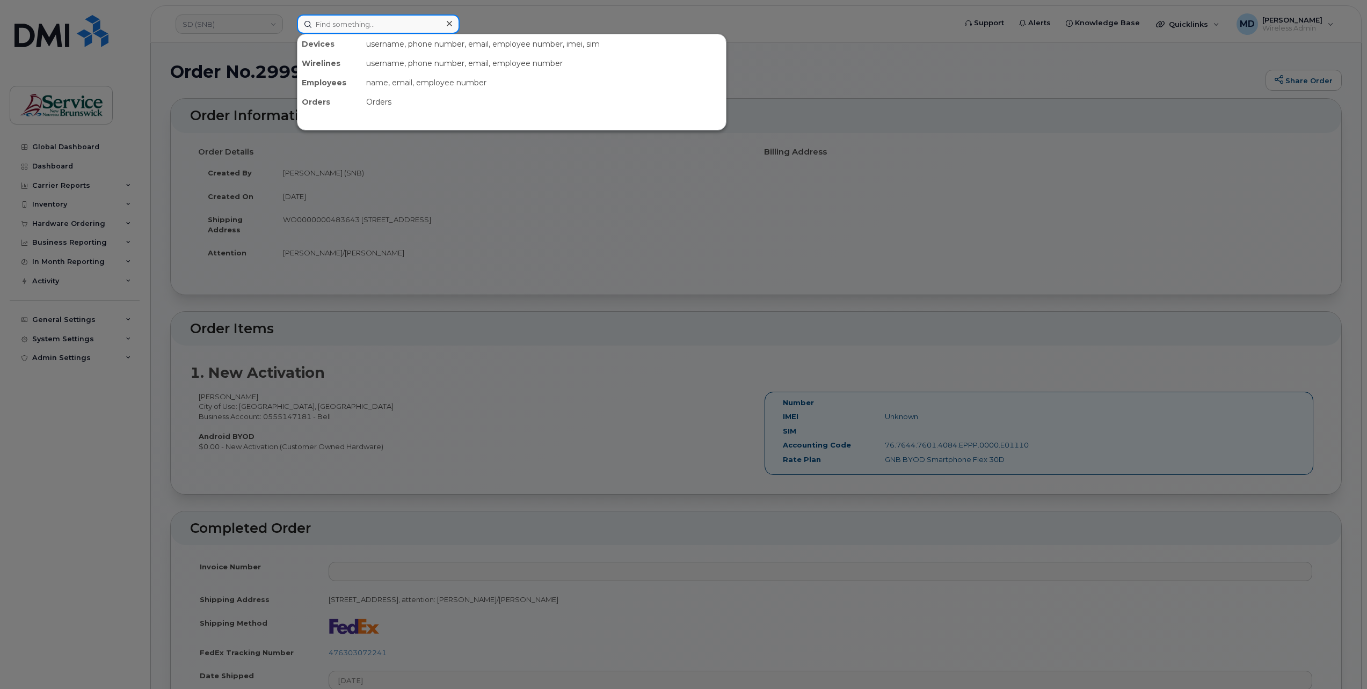
click at [345, 27] on input at bounding box center [378, 23] width 163 height 19
paste input "299961"
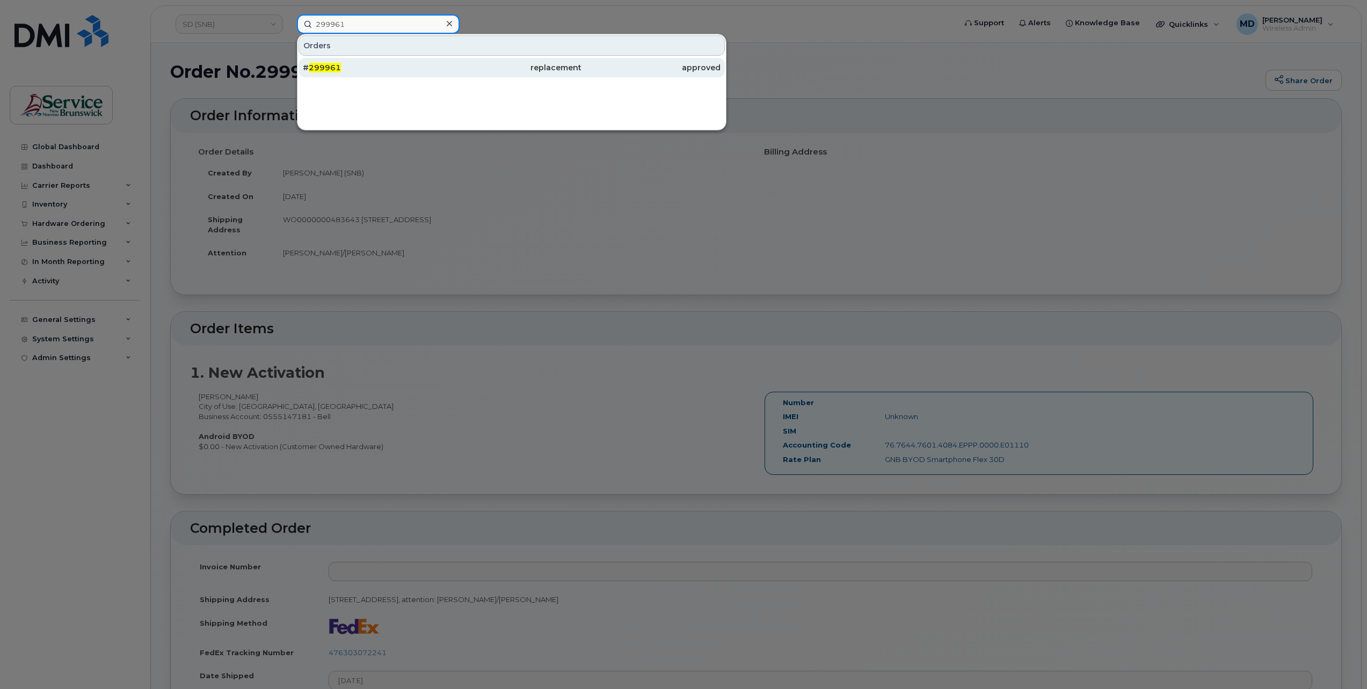
type input "299961"
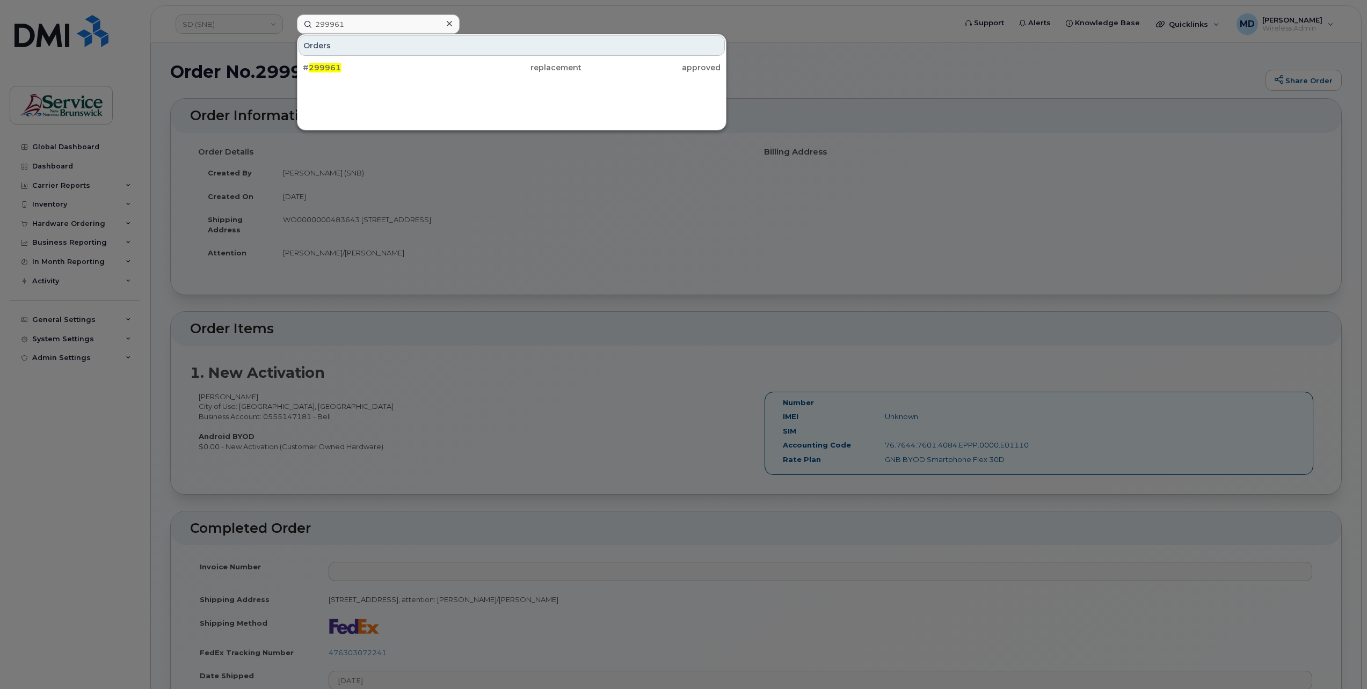
drag, startPoint x: 331, startPoint y: 67, endPoint x: 499, endPoint y: 119, distance: 175.4
click at [332, 67] on span "299961" at bounding box center [325, 68] width 32 height 10
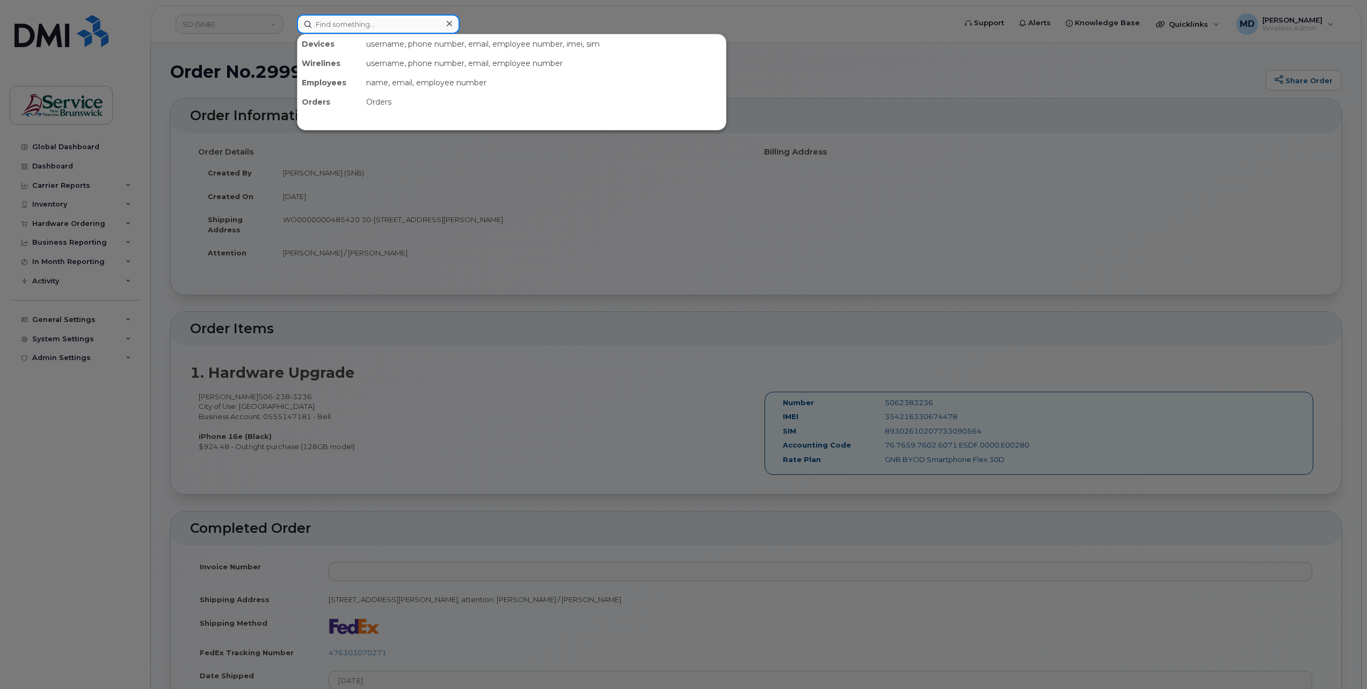
click at [354, 27] on input at bounding box center [378, 23] width 163 height 19
paste input "299924"
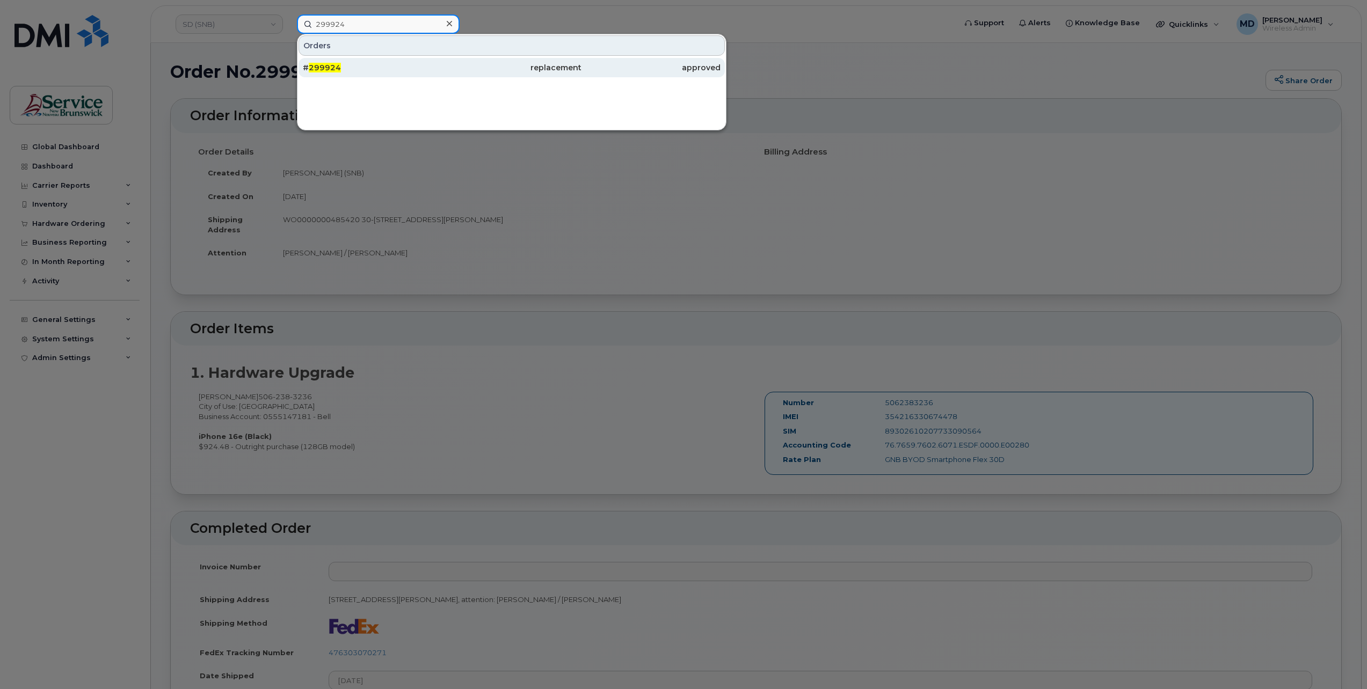
type input "299924"
click at [378, 70] on div "# 299924" at bounding box center [372, 67] width 139 height 11
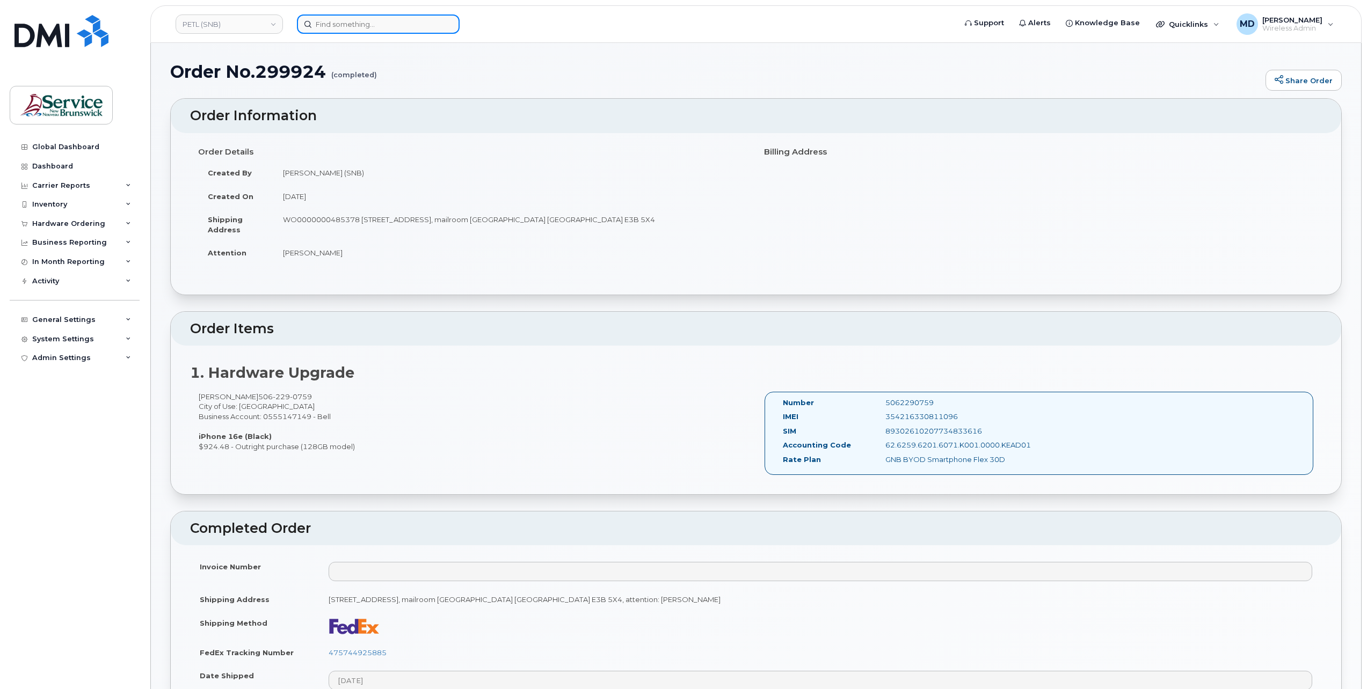
click at [341, 26] on input at bounding box center [378, 23] width 163 height 19
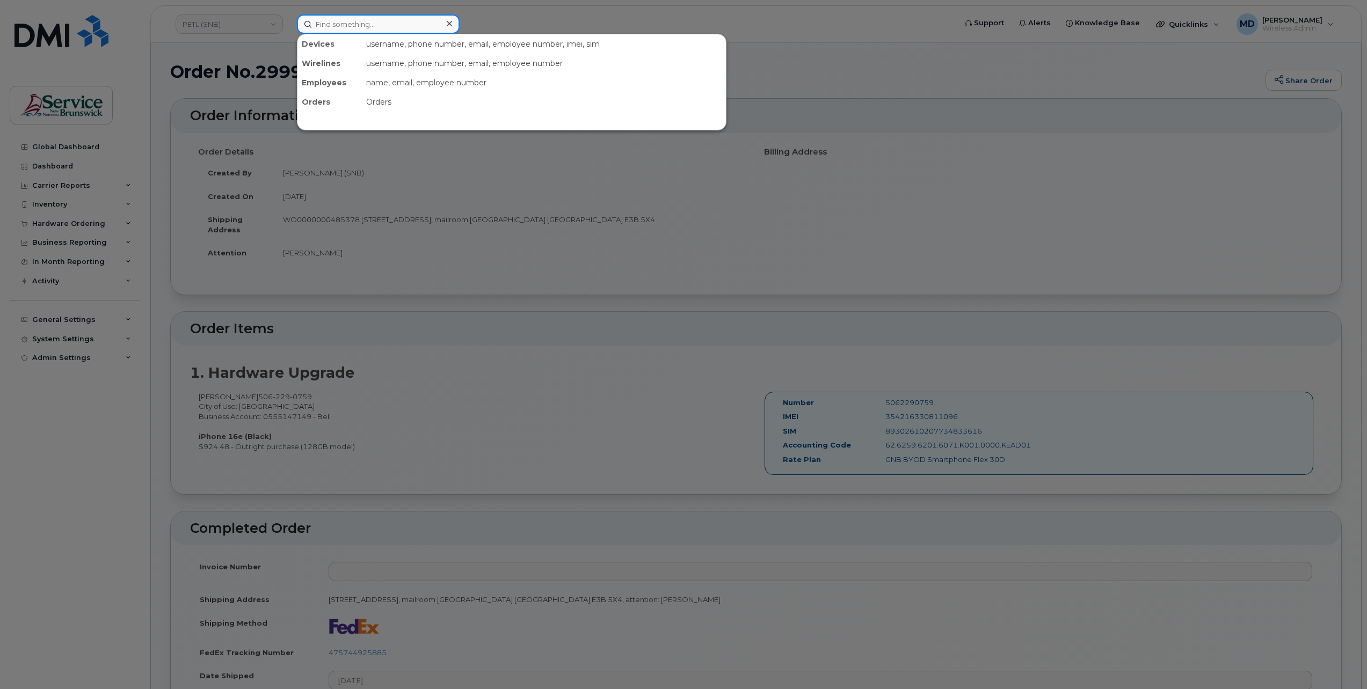
paste input "299964"
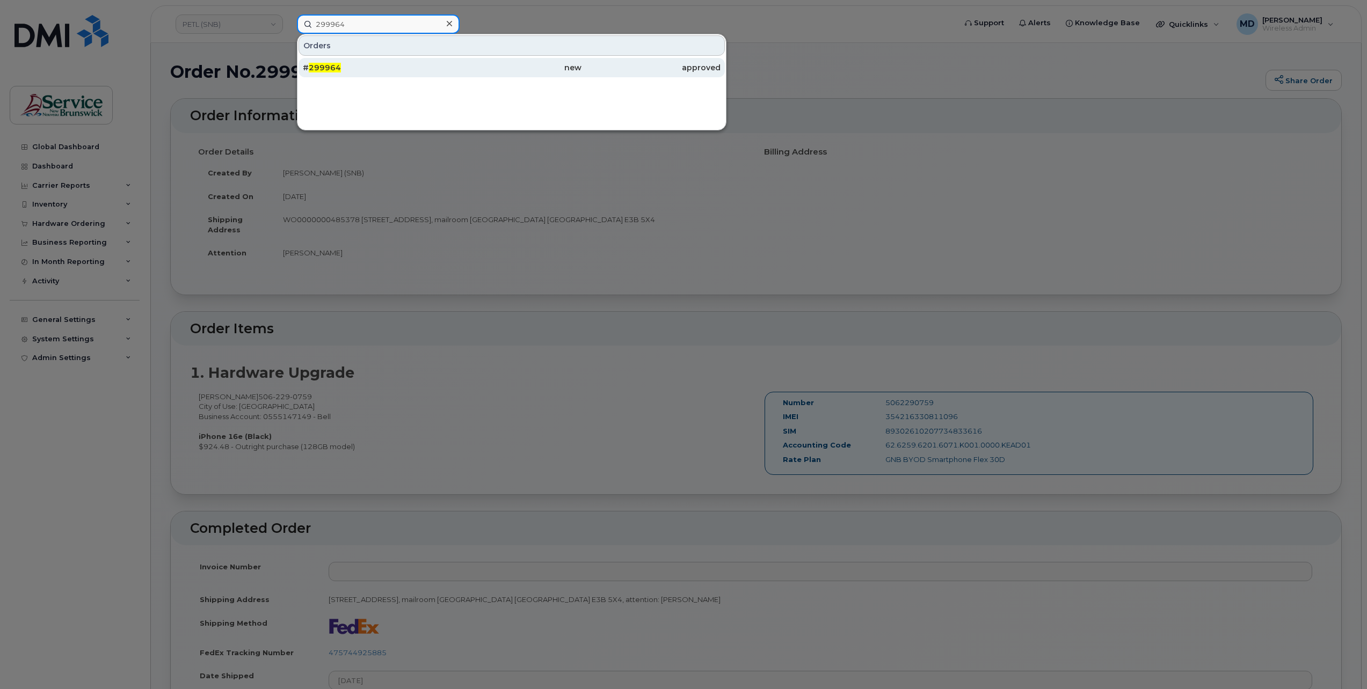
type input "299964"
click at [311, 67] on span "299964" at bounding box center [325, 68] width 32 height 10
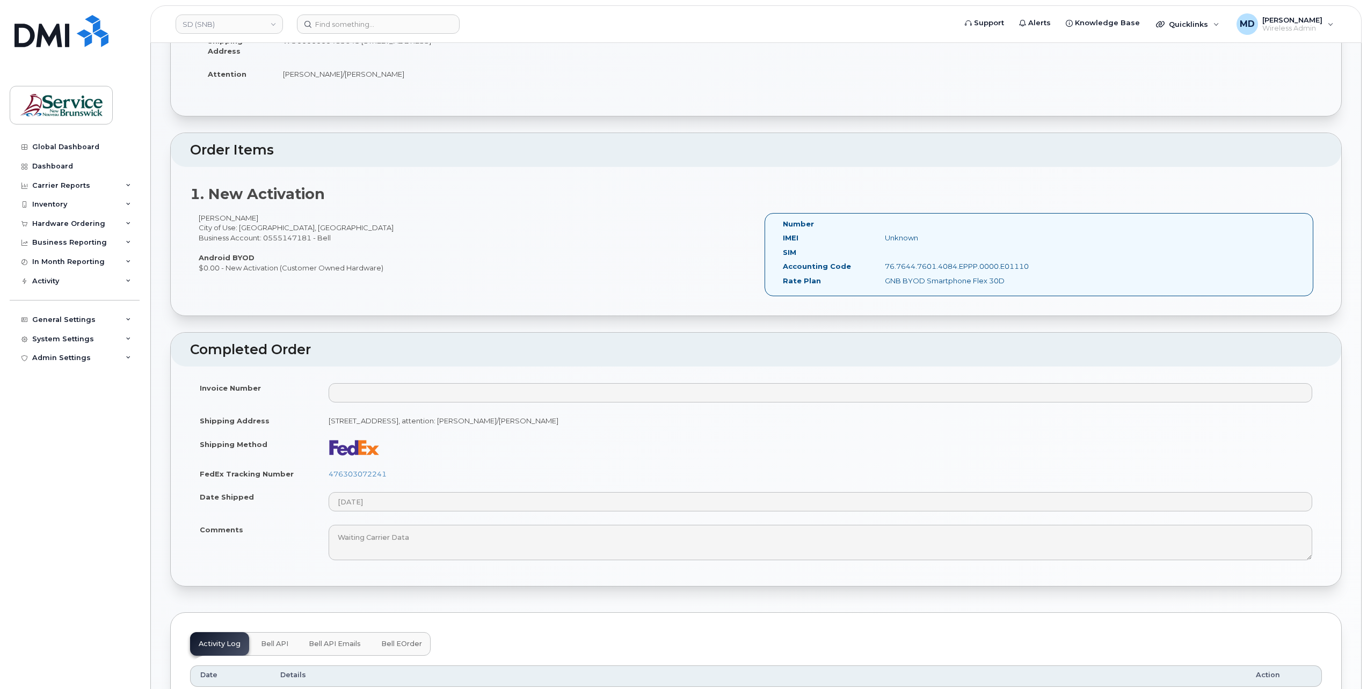
scroll to position [358, 0]
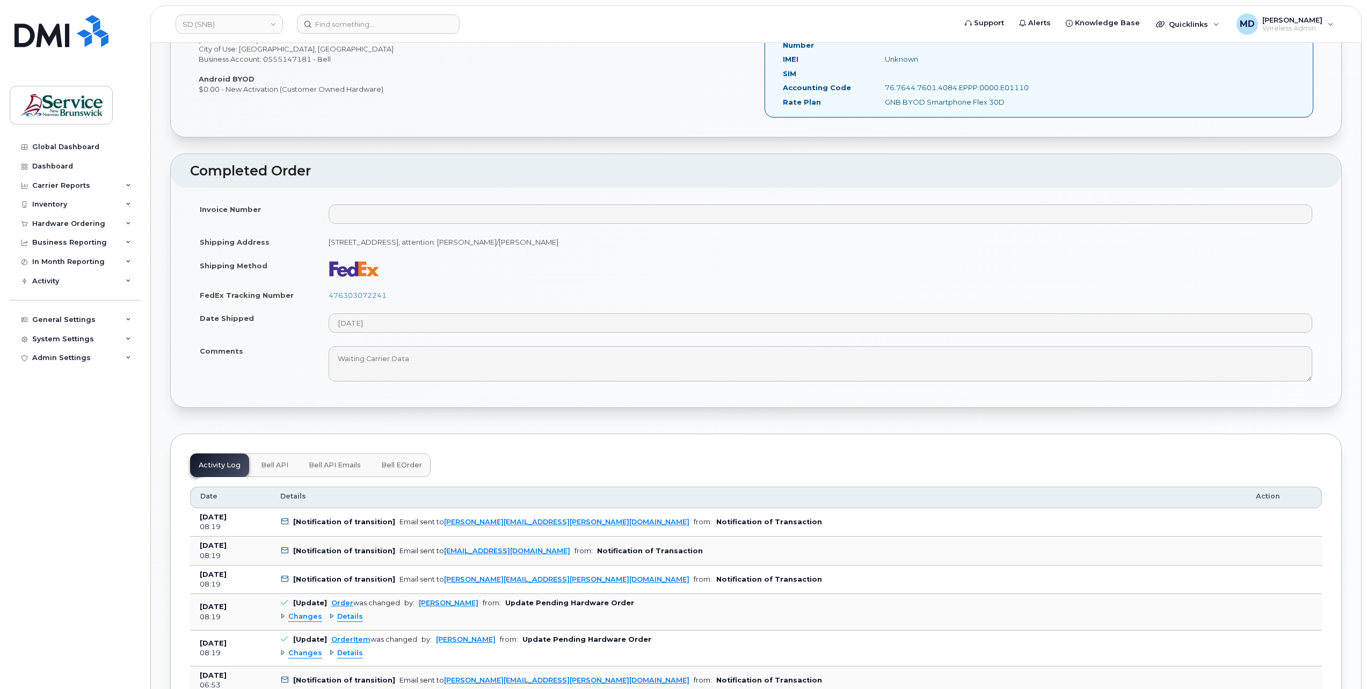
click at [389, 469] on button "Bell eOrder" at bounding box center [402, 466] width 58 height 24
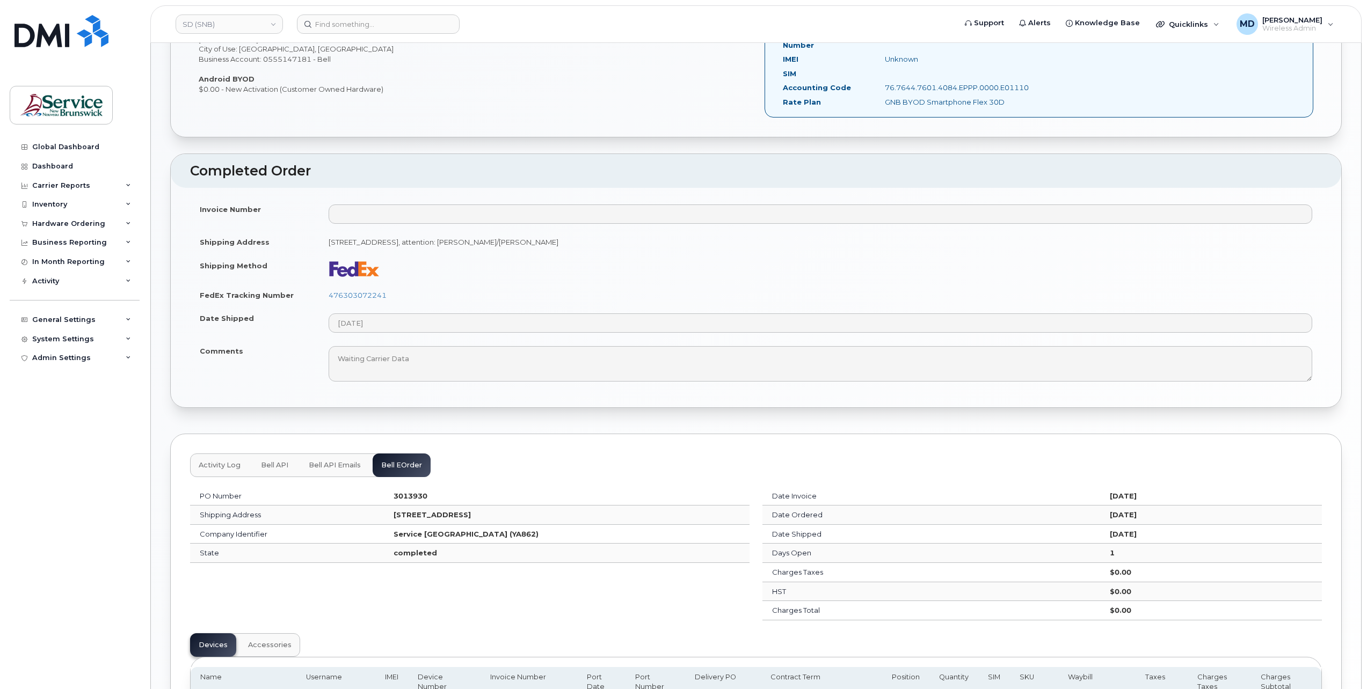
scroll to position [499, 0]
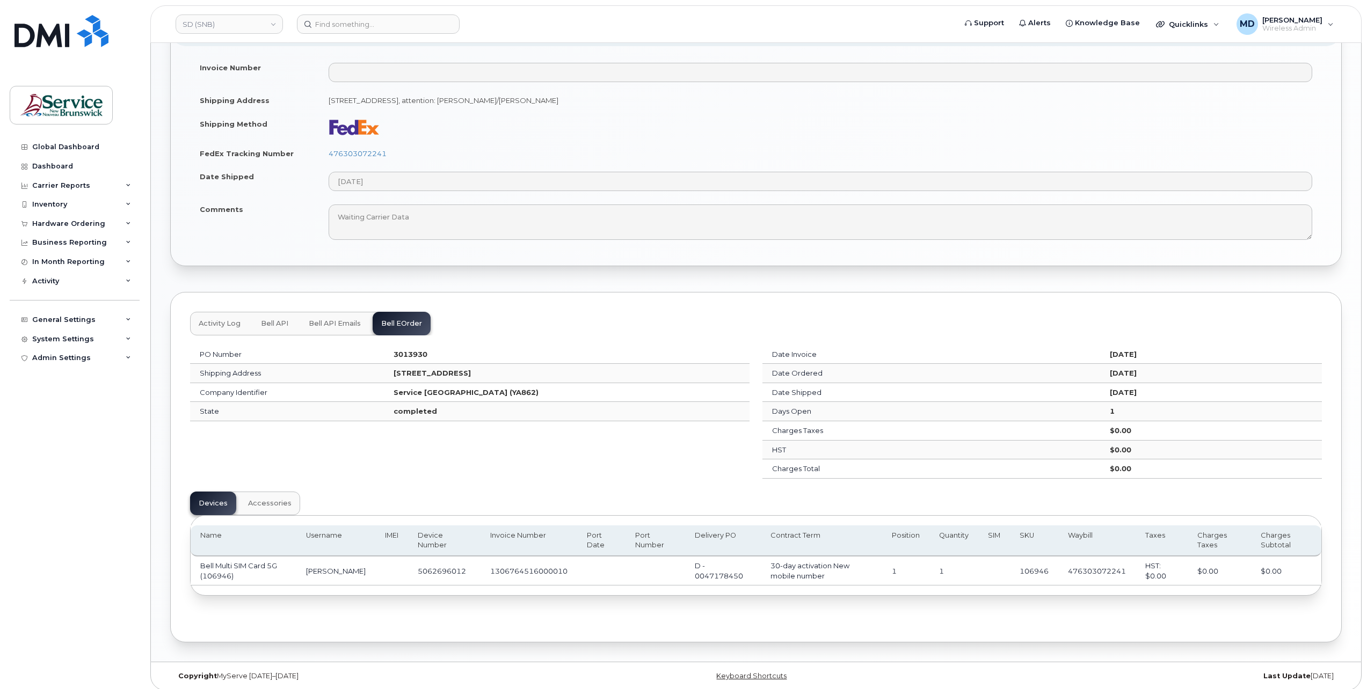
click at [211, 325] on button "Activity Log" at bounding box center [219, 324] width 59 height 24
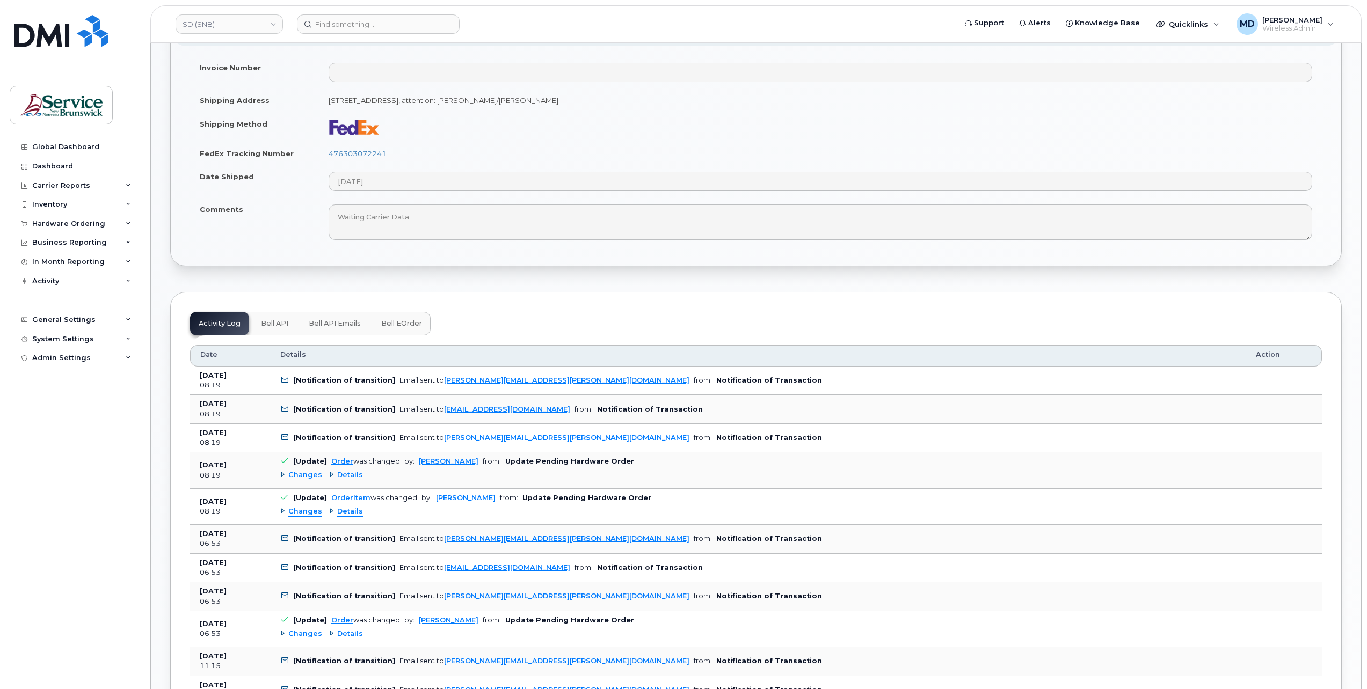
click at [305, 472] on span "Changes" at bounding box center [305, 475] width 34 height 10
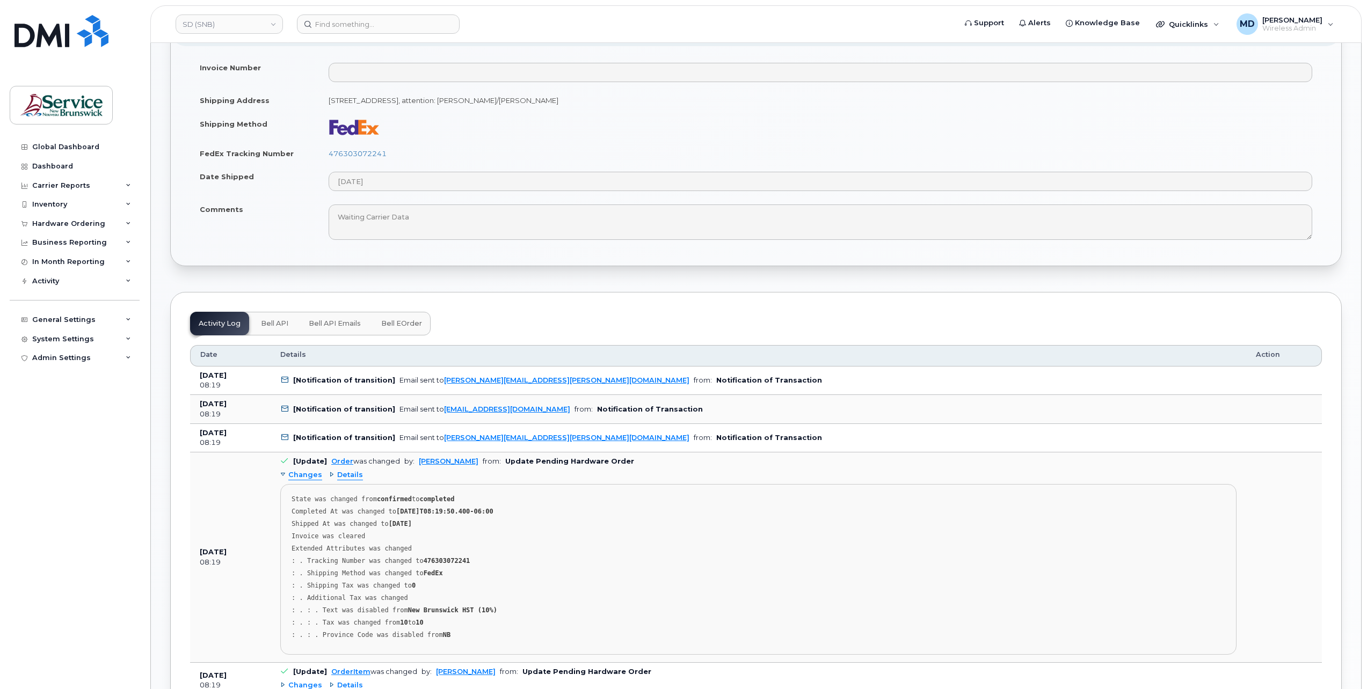
scroll to position [679, 0]
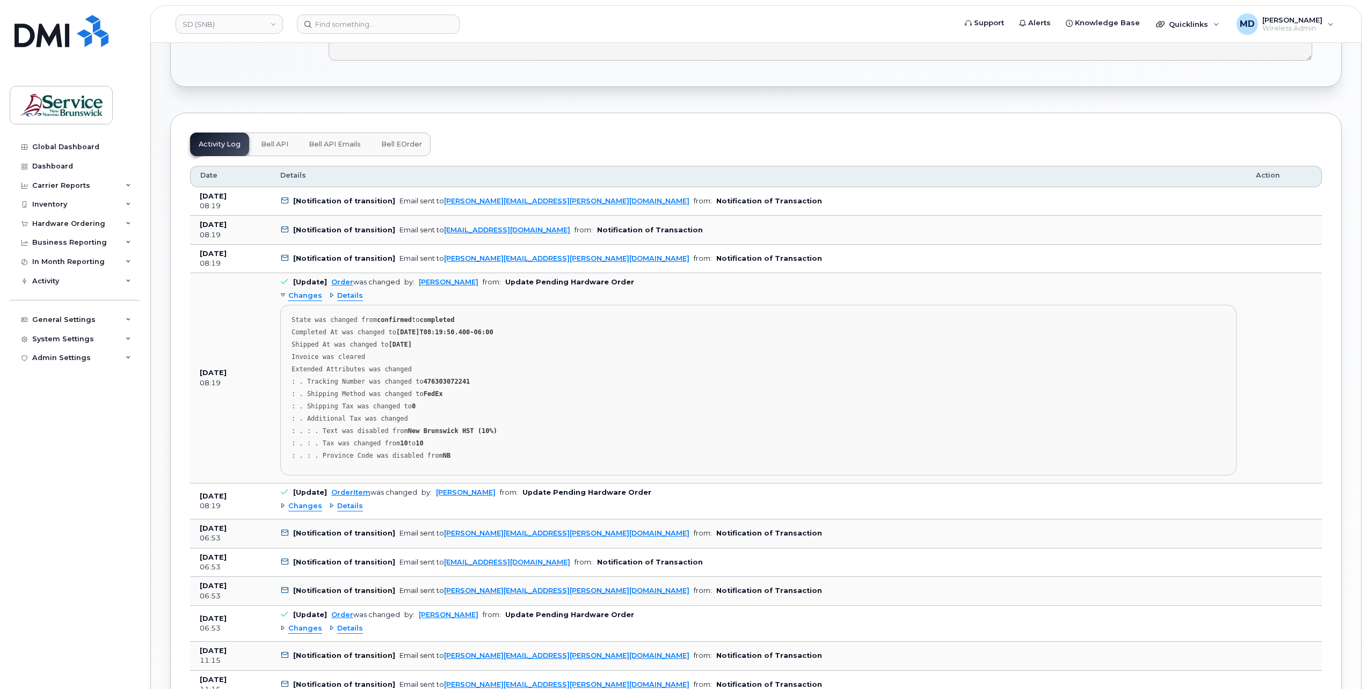
click at [308, 501] on span "Changes" at bounding box center [305, 506] width 34 height 10
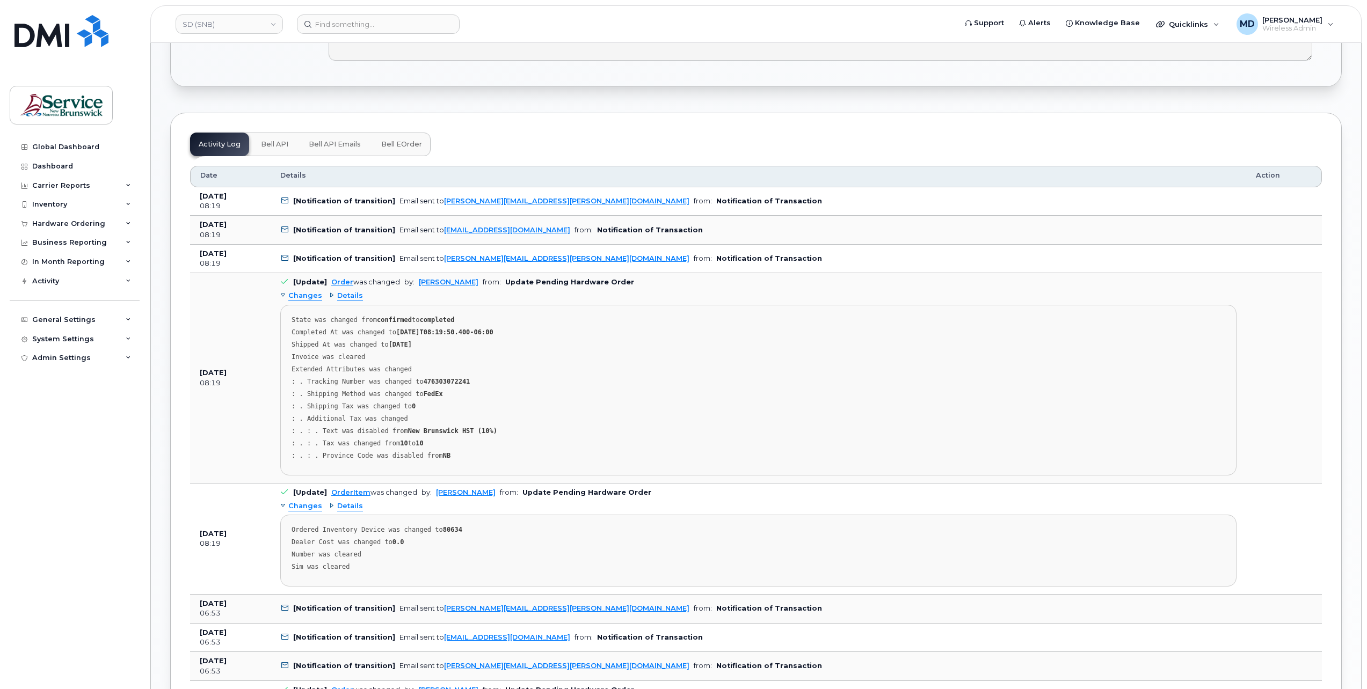
scroll to position [857, 0]
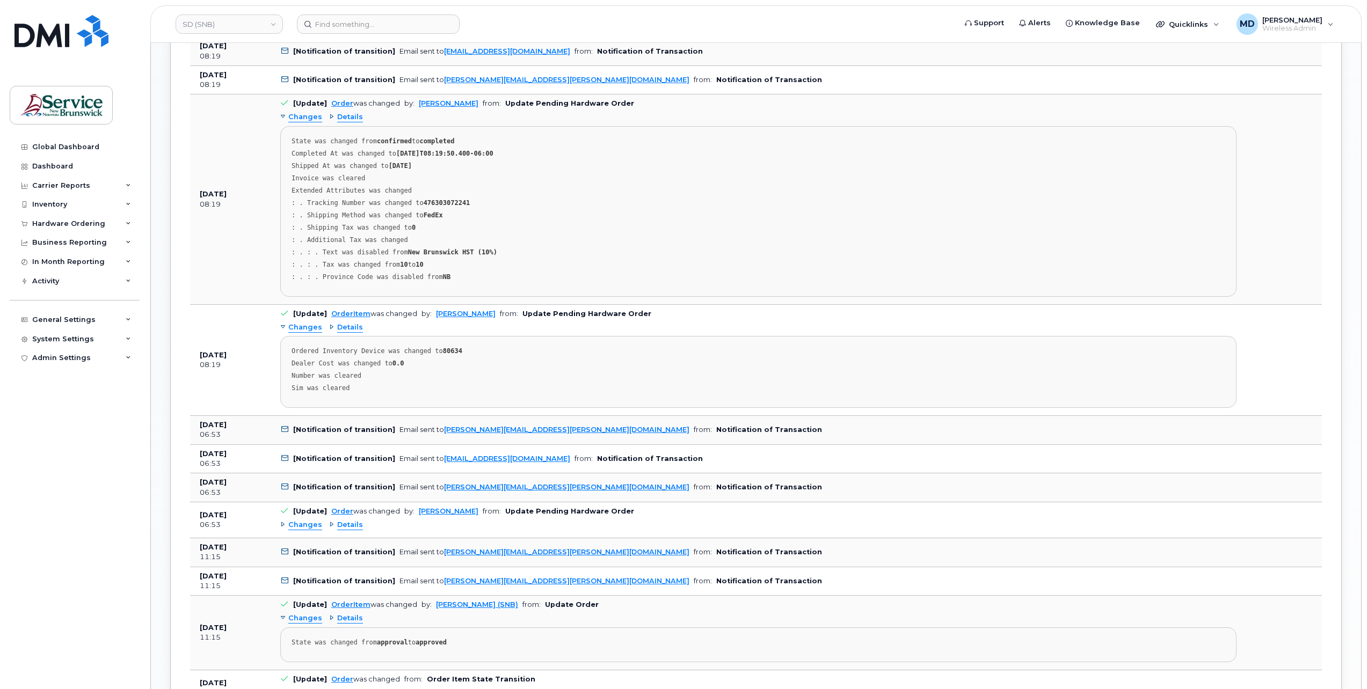
click at [307, 522] on span "Changes" at bounding box center [305, 525] width 34 height 10
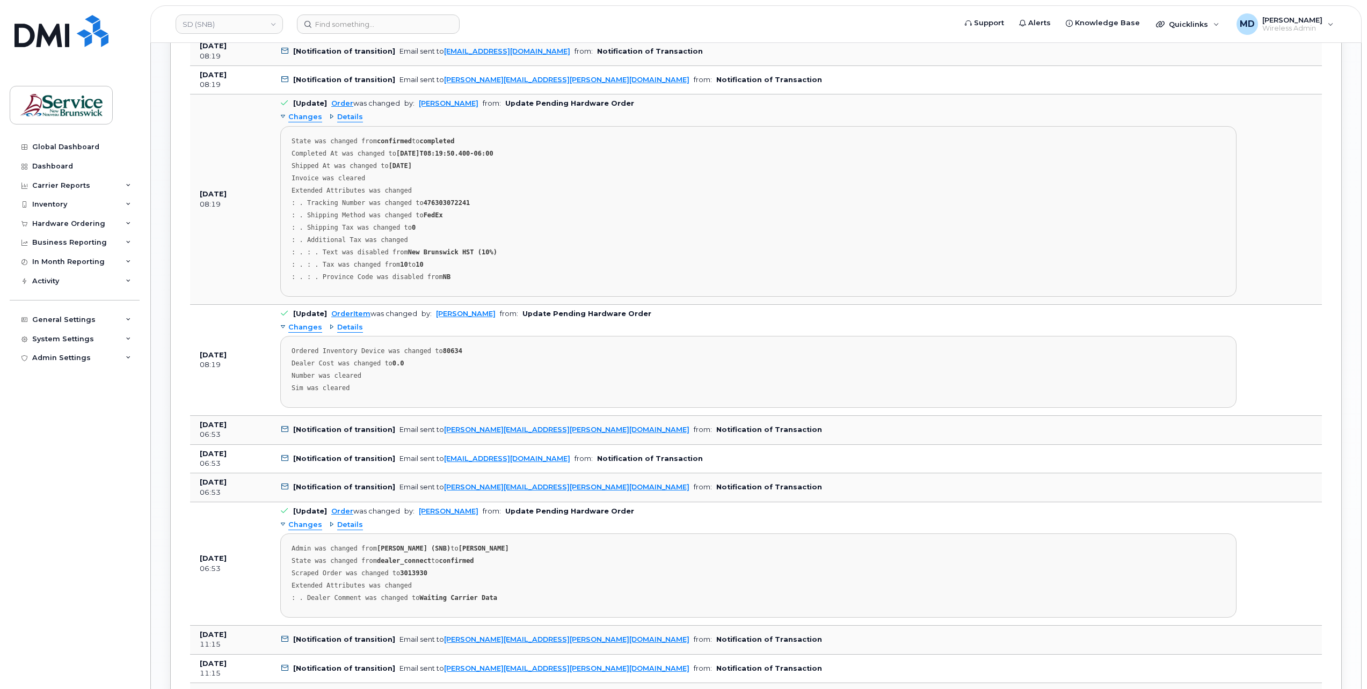
scroll to position [1036, 0]
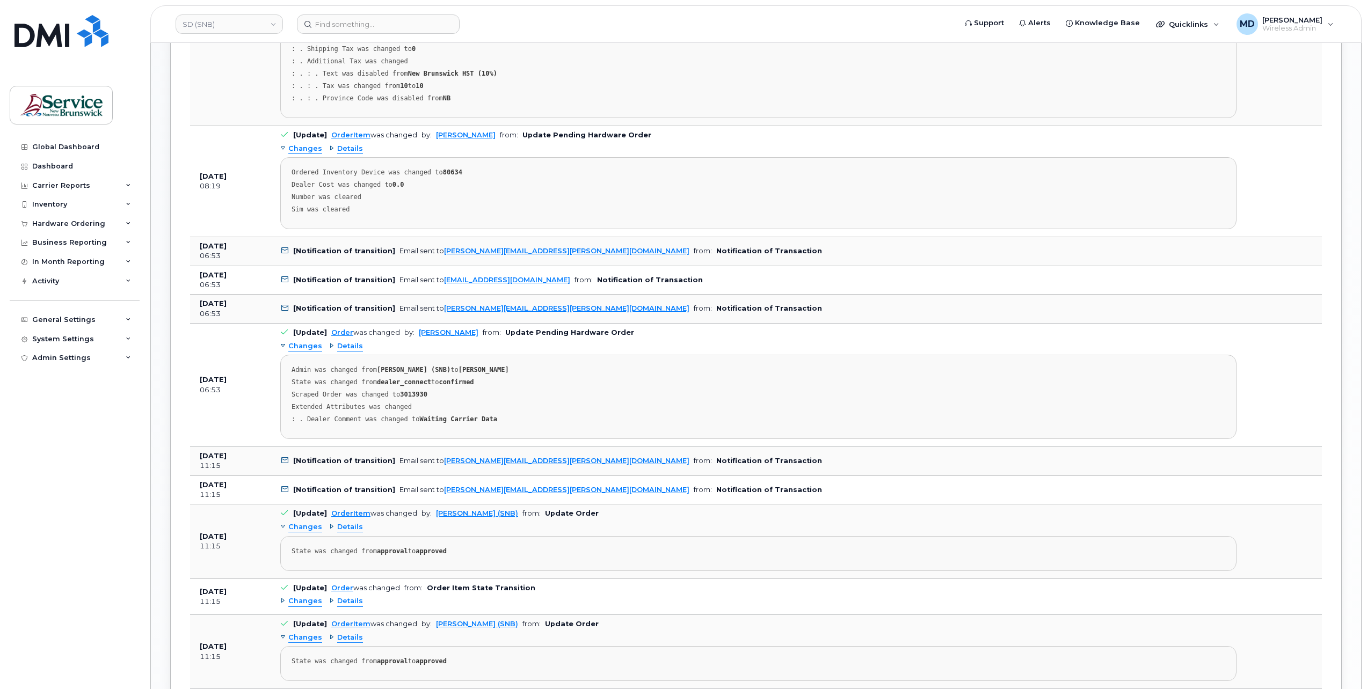
click at [305, 596] on span "Changes" at bounding box center [305, 601] width 34 height 10
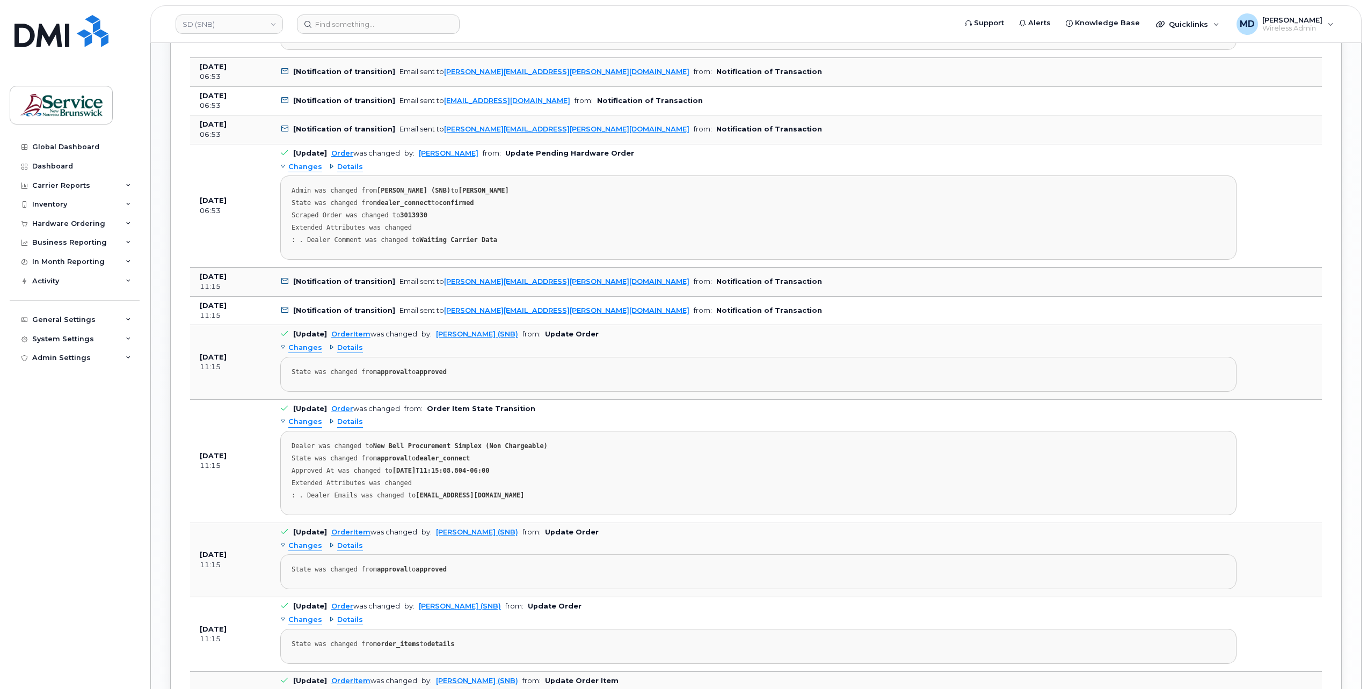
scroll to position [1394, 0]
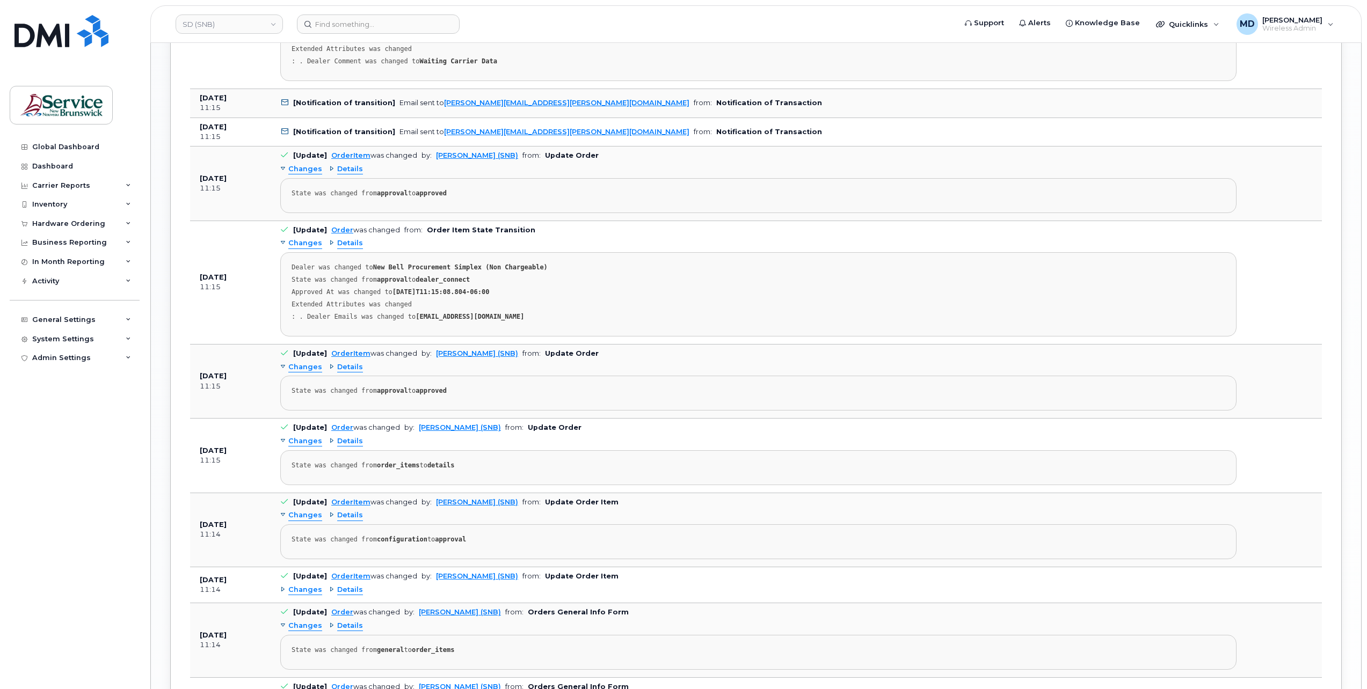
click at [307, 585] on span "Changes" at bounding box center [305, 590] width 34 height 10
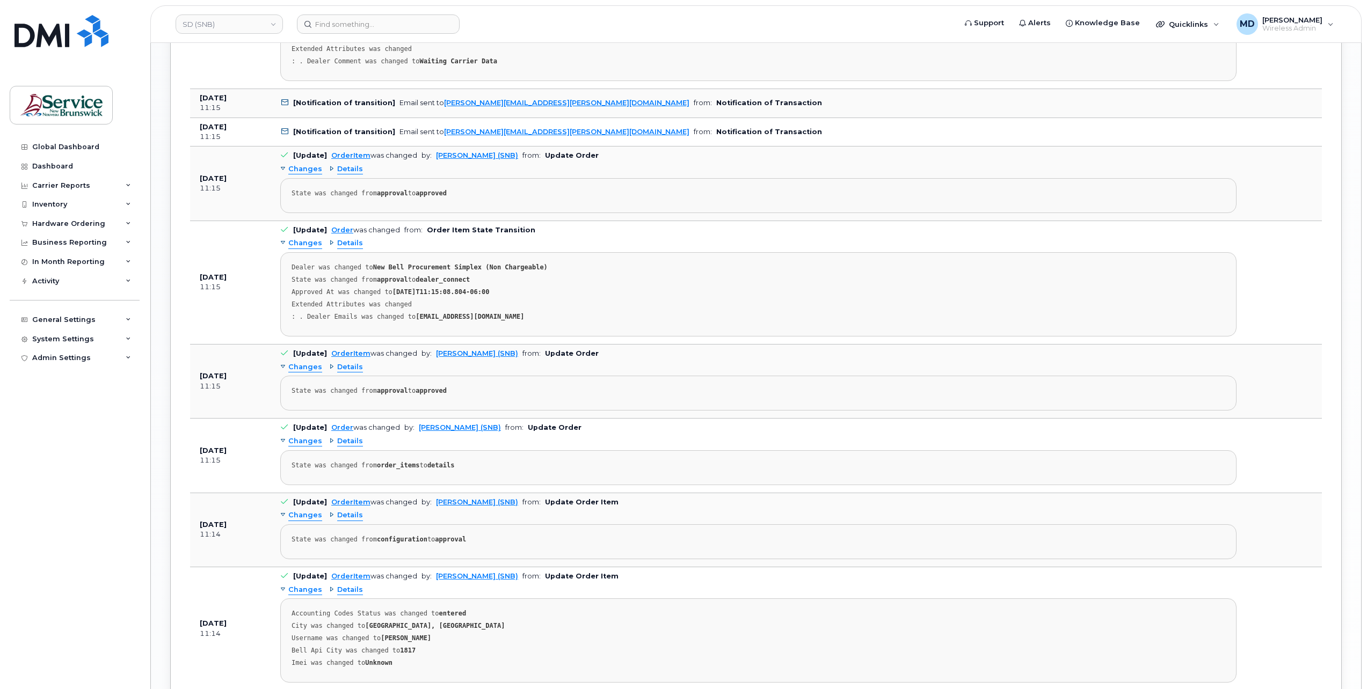
scroll to position [1573, 0]
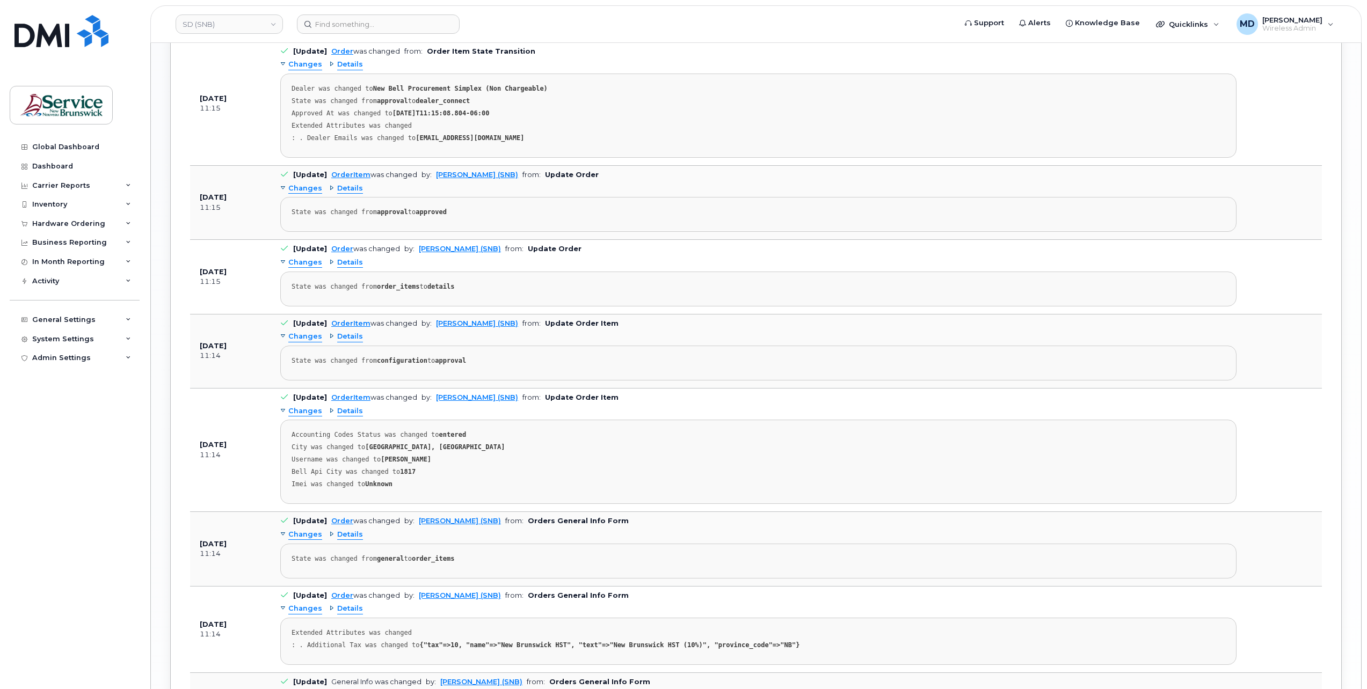
click at [319, 604] on span "Changes" at bounding box center [305, 609] width 34 height 10
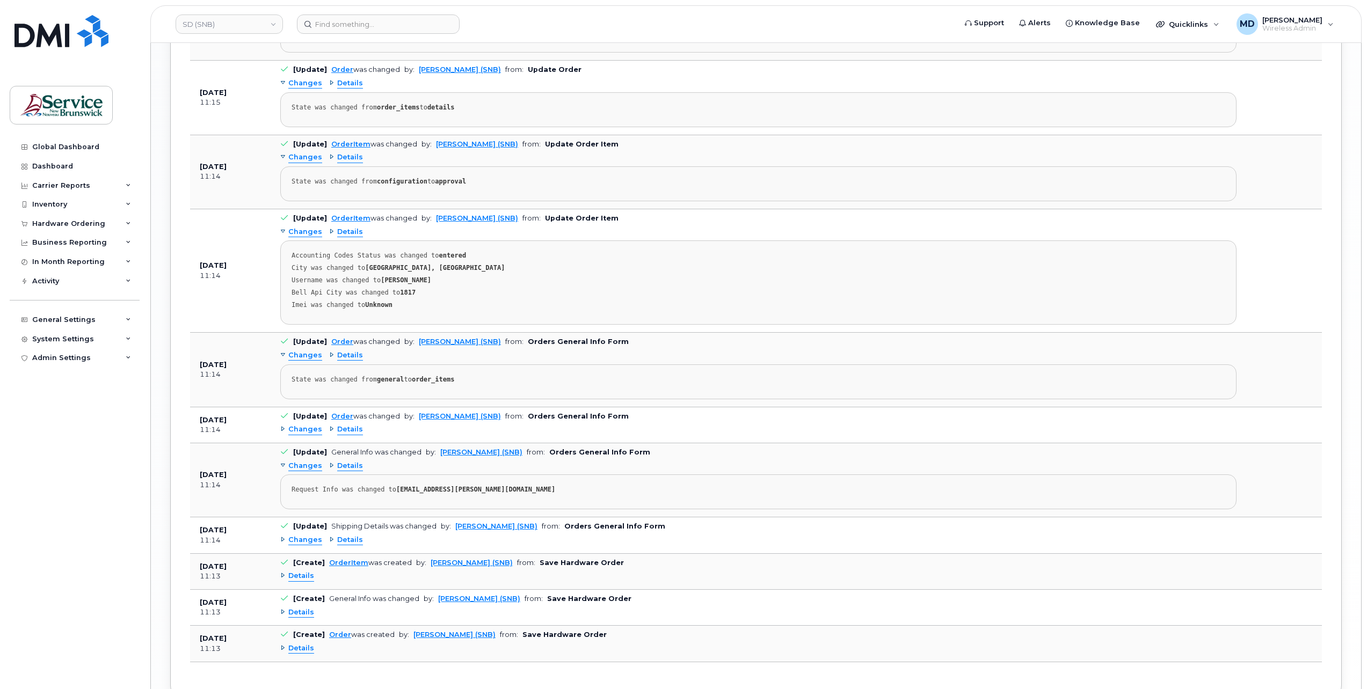
scroll to position [1804, 0]
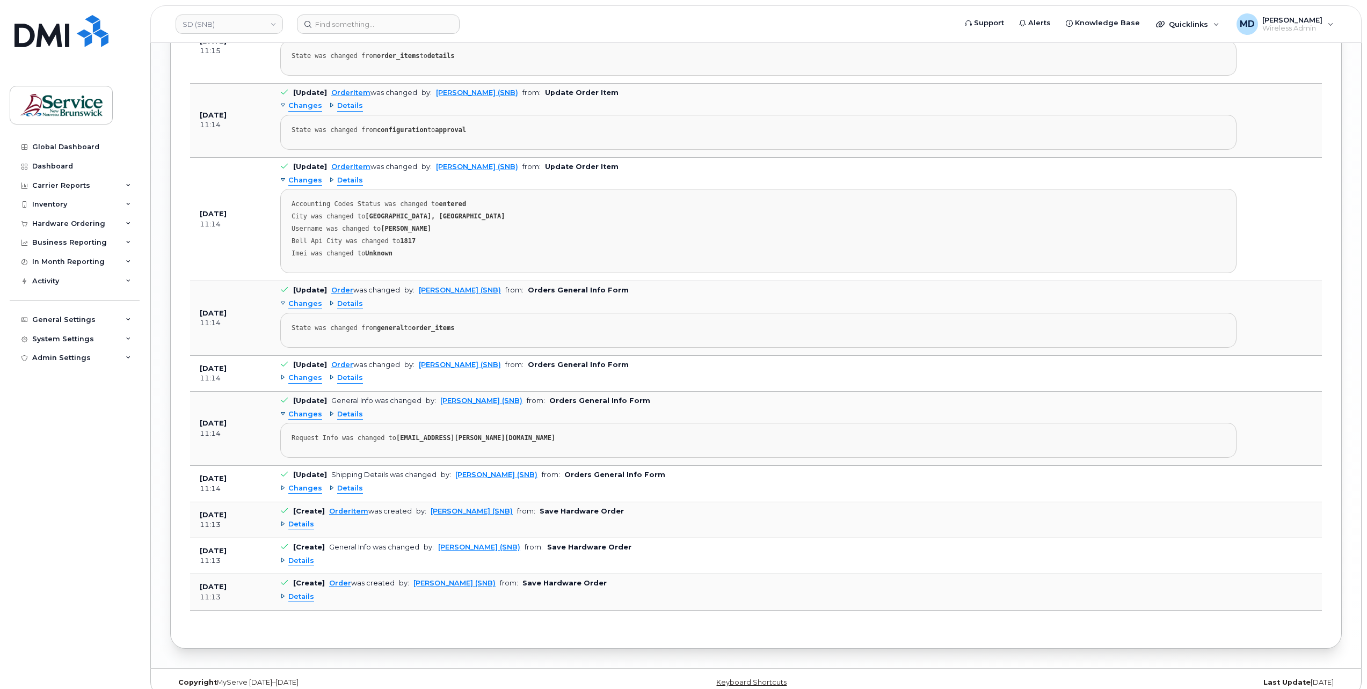
click at [298, 556] on span "Details" at bounding box center [301, 561] width 26 height 10
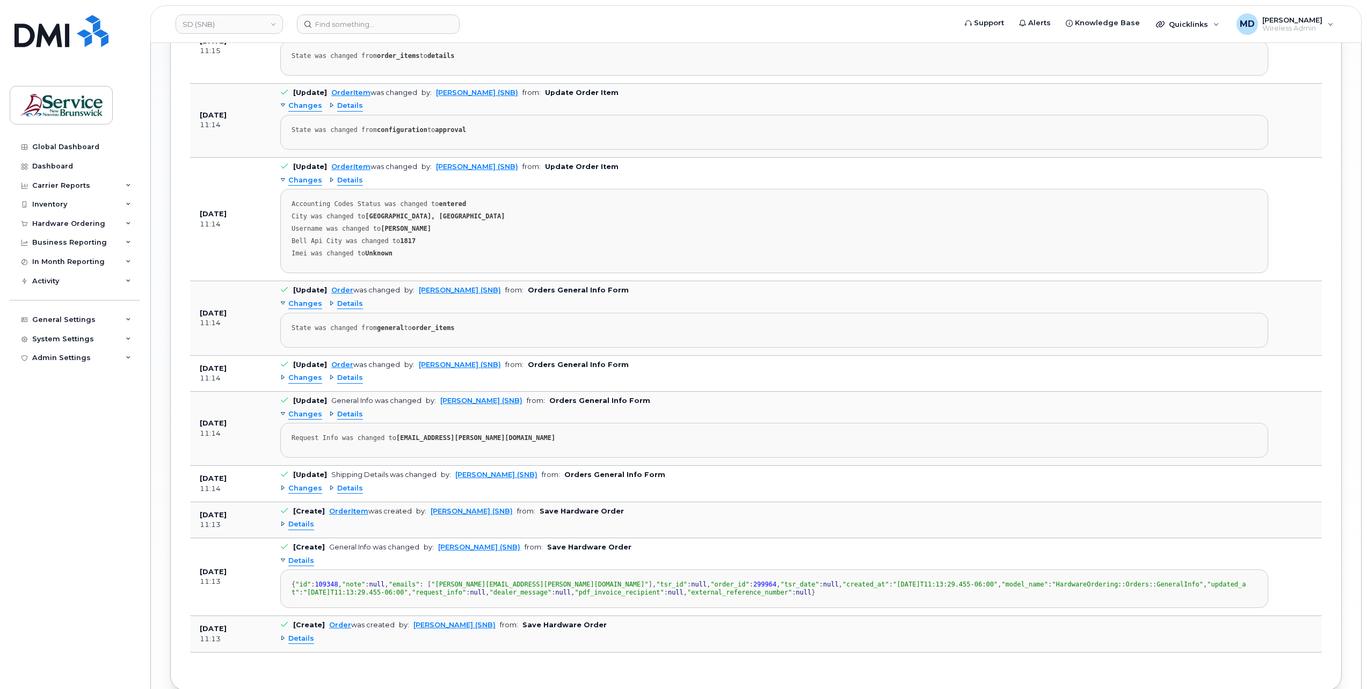
click at [303, 520] on span "Details" at bounding box center [301, 525] width 26 height 10
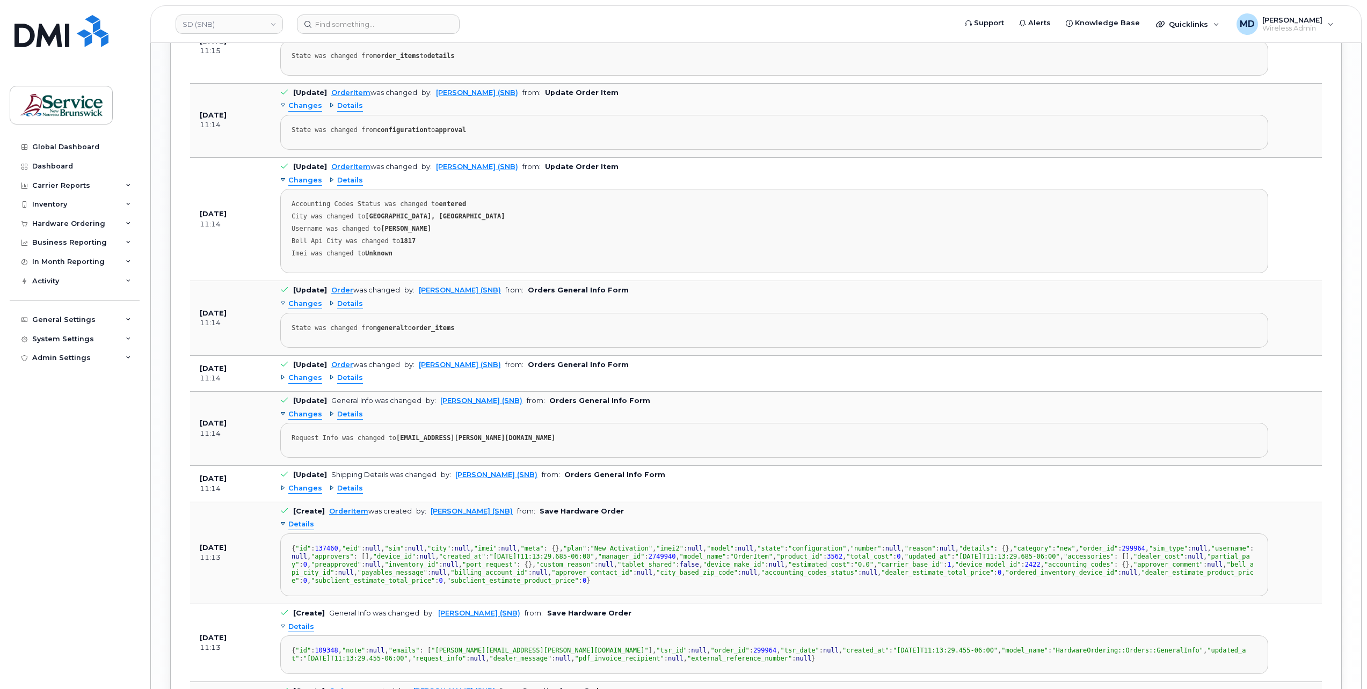
click at [303, 483] on div "Changes Details" at bounding box center [774, 488] width 988 height 17
click at [304, 484] on span "Changes" at bounding box center [305, 489] width 34 height 10
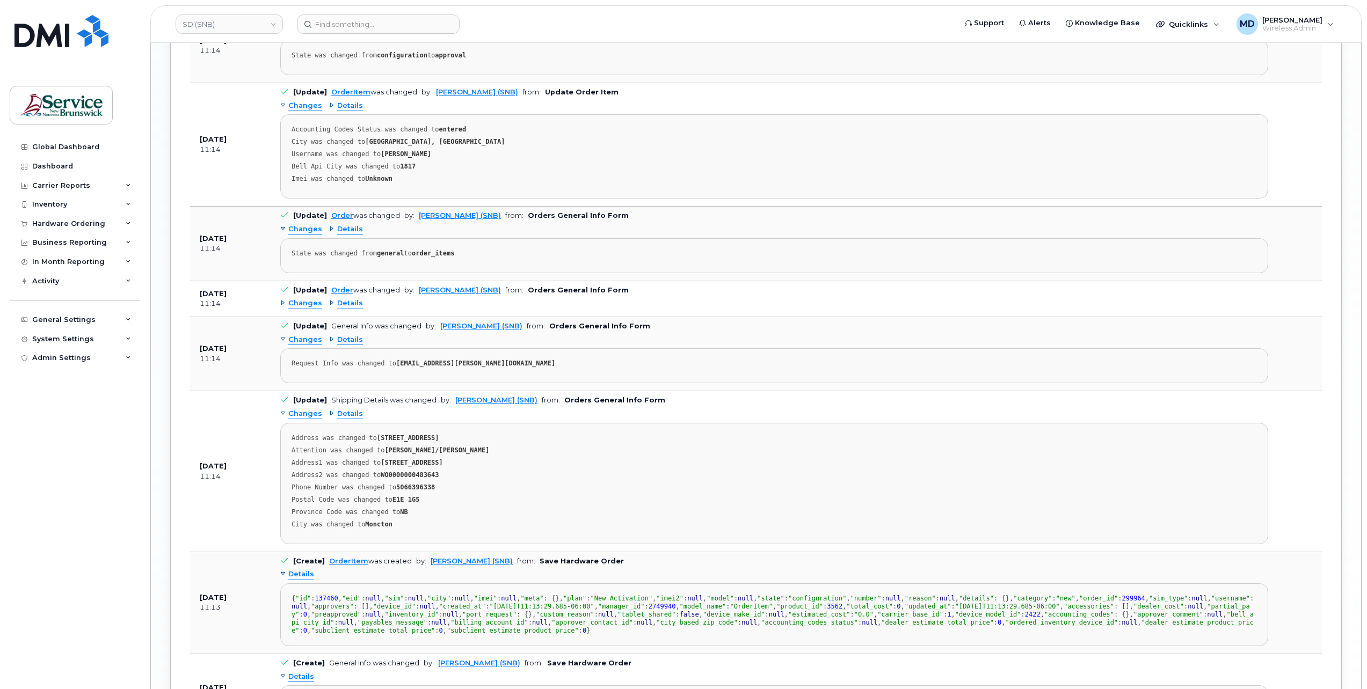
scroll to position [1163, 0]
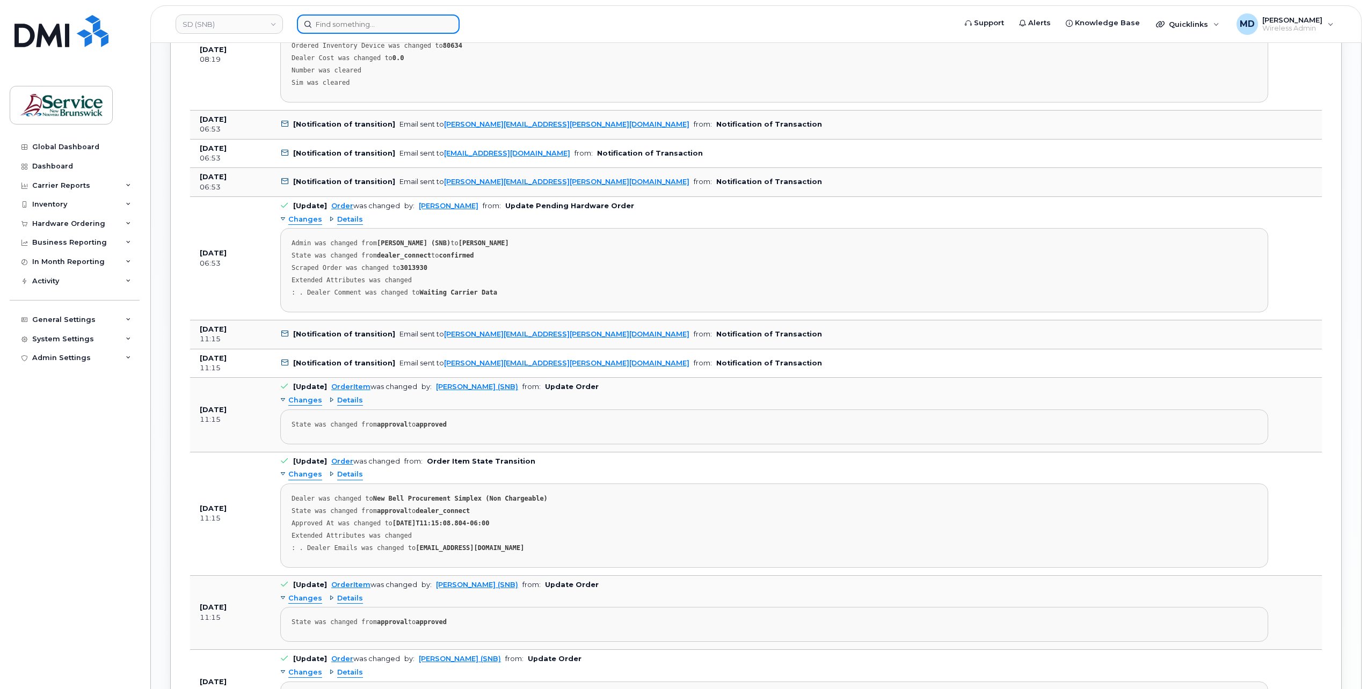
click at [333, 31] on input at bounding box center [378, 23] width 163 height 19
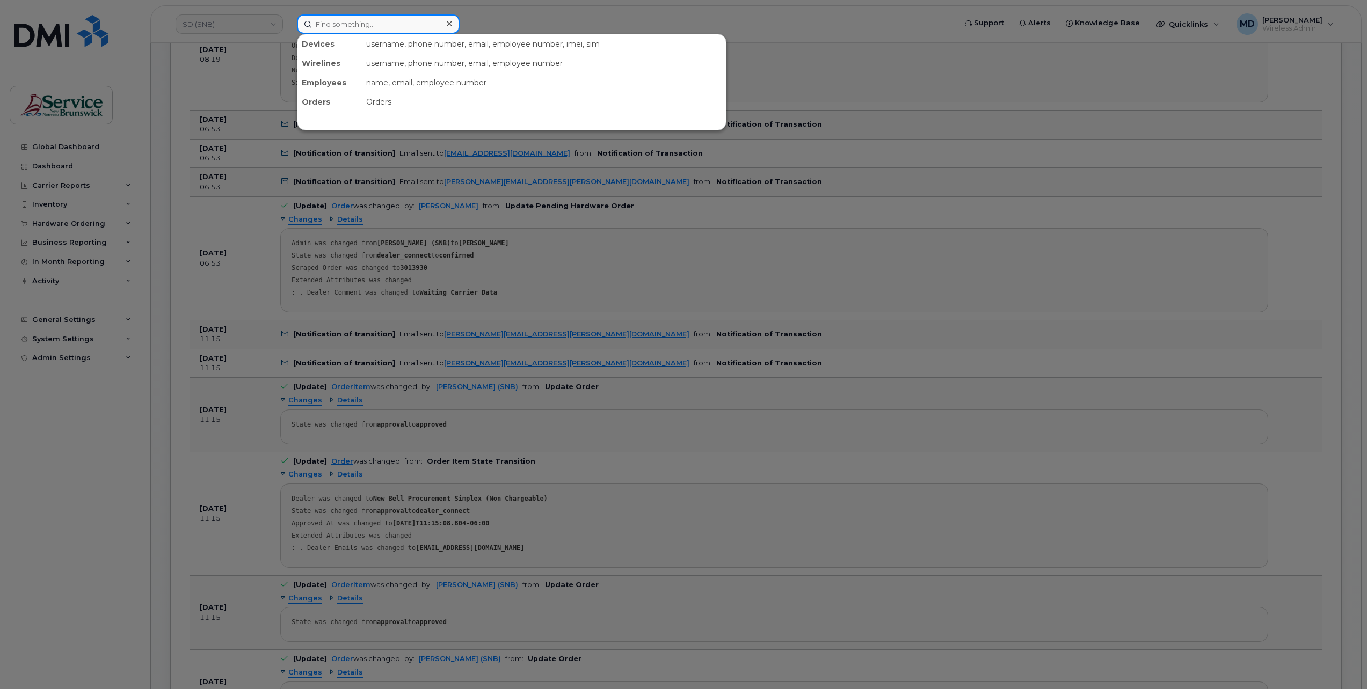
paste input "299961"
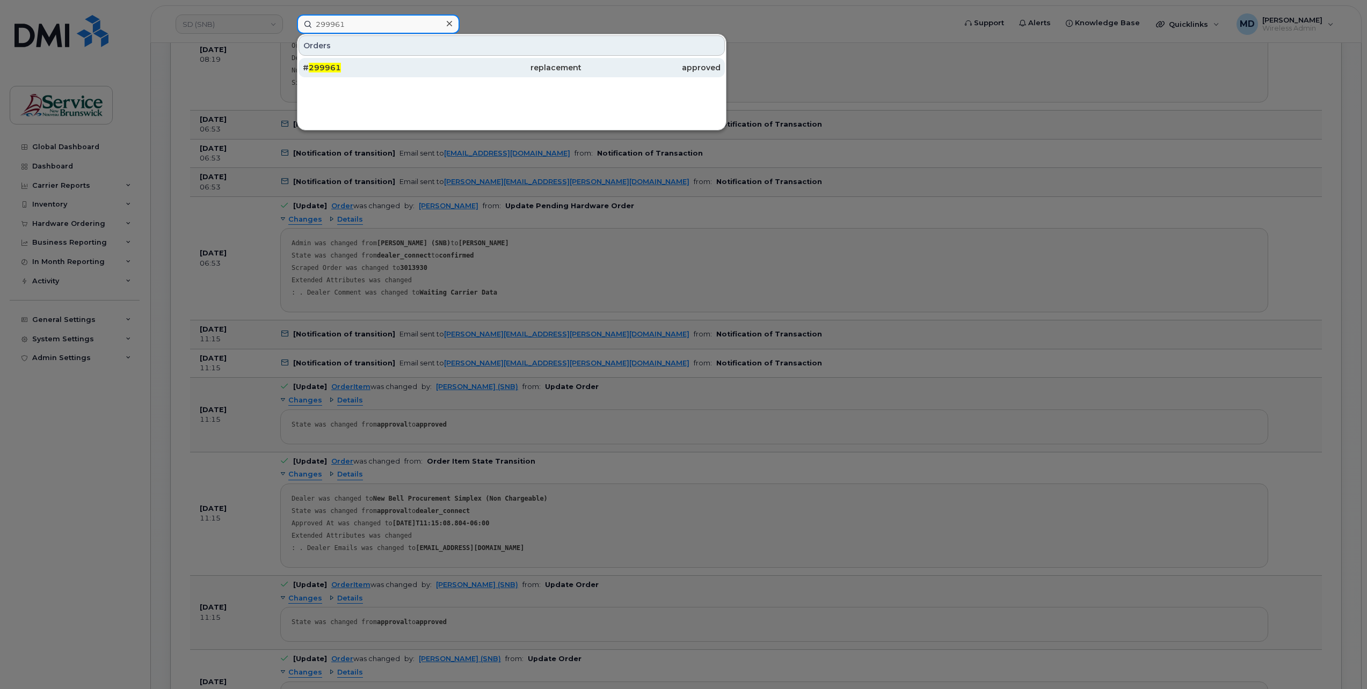
type input "299961"
click at [339, 60] on div "# 299961" at bounding box center [372, 67] width 139 height 19
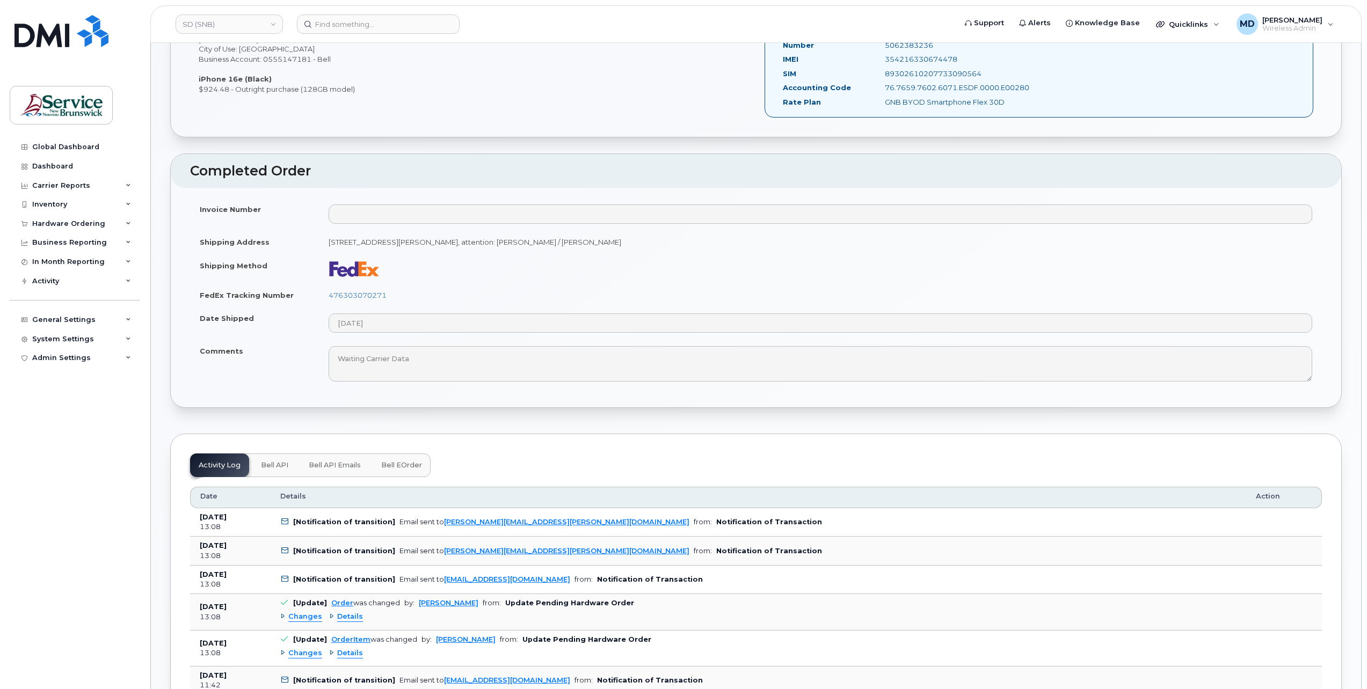
scroll to position [537, 0]
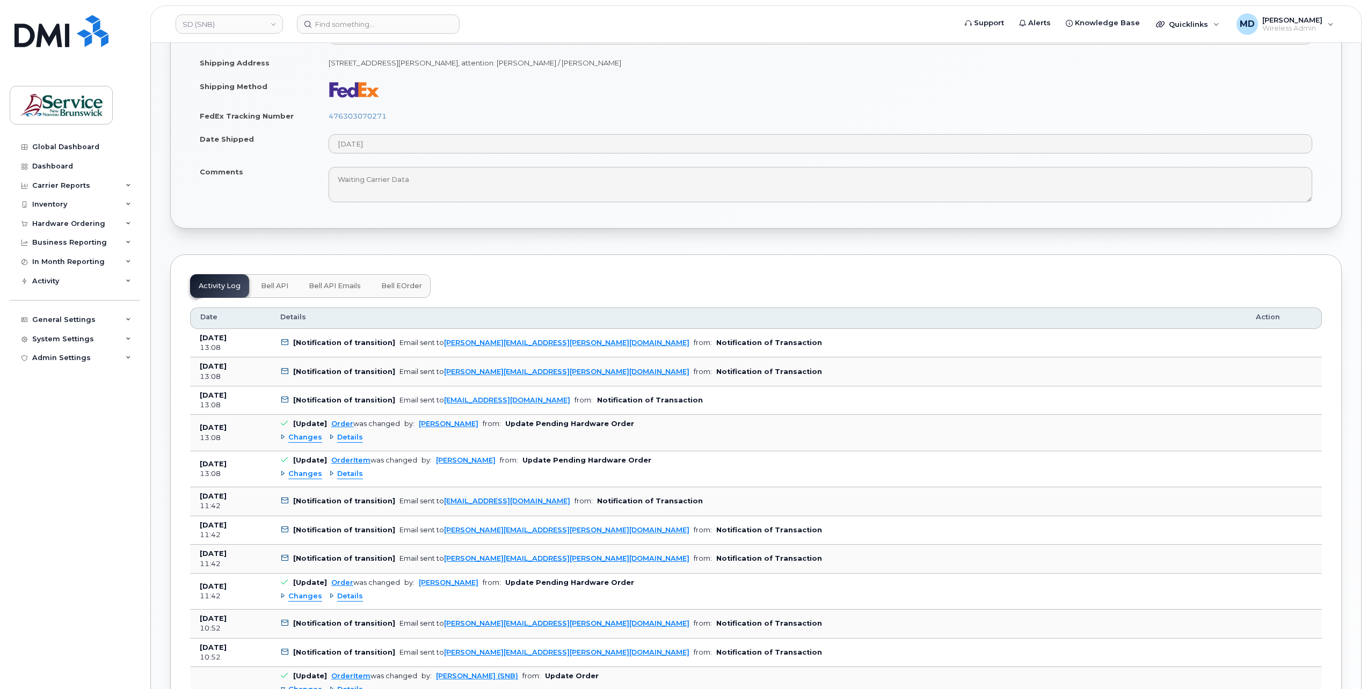
click at [406, 286] on button "Bell eOrder" at bounding box center [402, 286] width 58 height 24
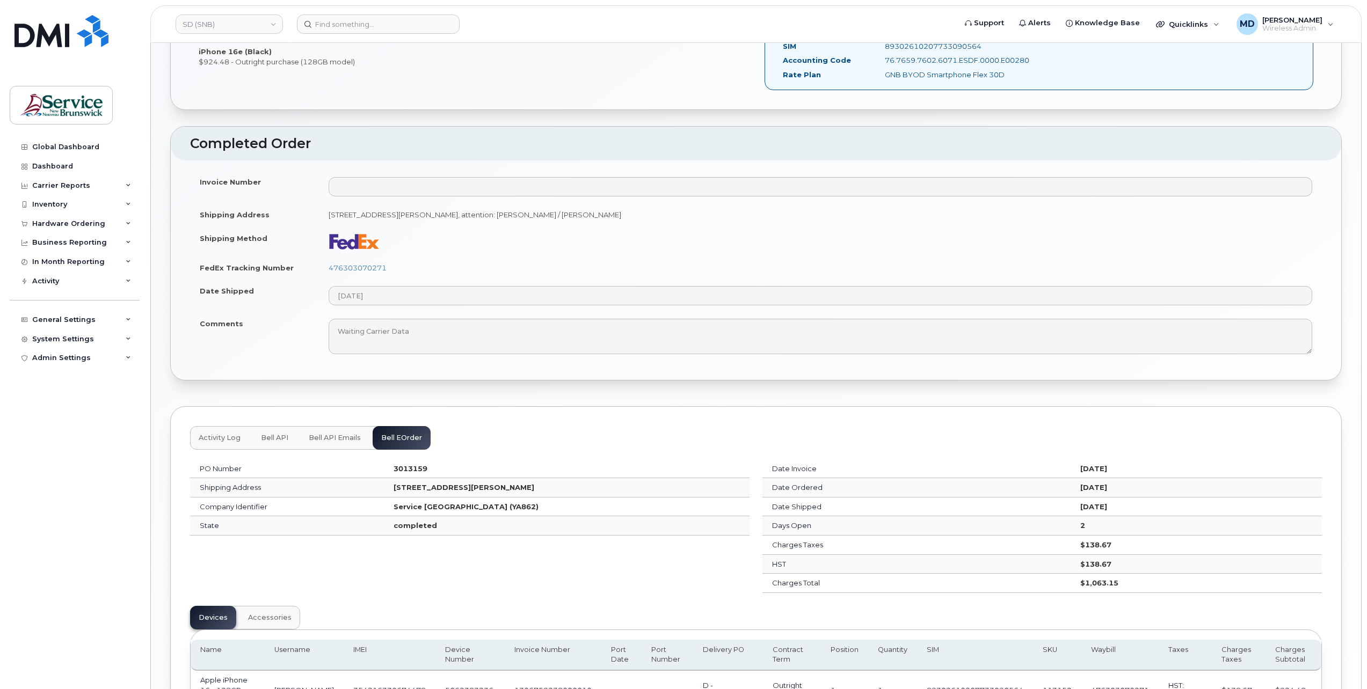
scroll to position [509, 0]
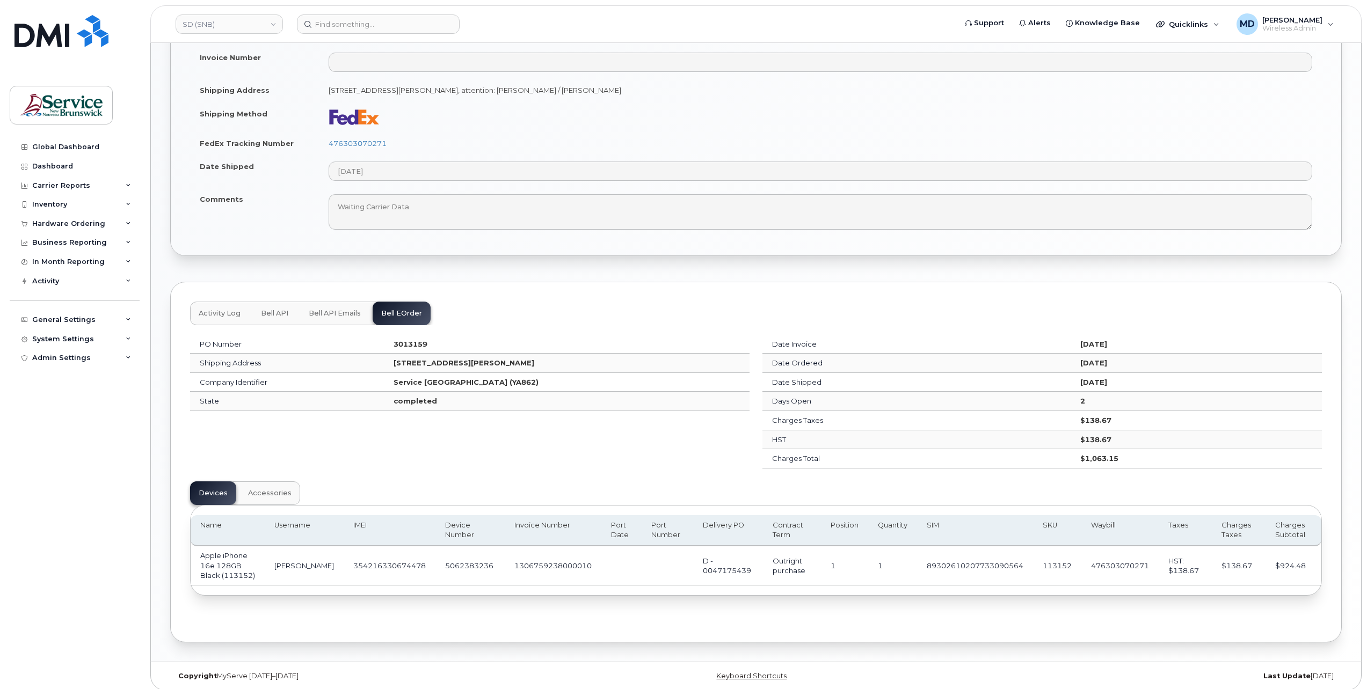
click at [394, 341] on strong "3013159" at bounding box center [411, 344] width 34 height 9
click at [394, 340] on strong "3013159" at bounding box center [411, 344] width 34 height 9
copy strong "3013159"
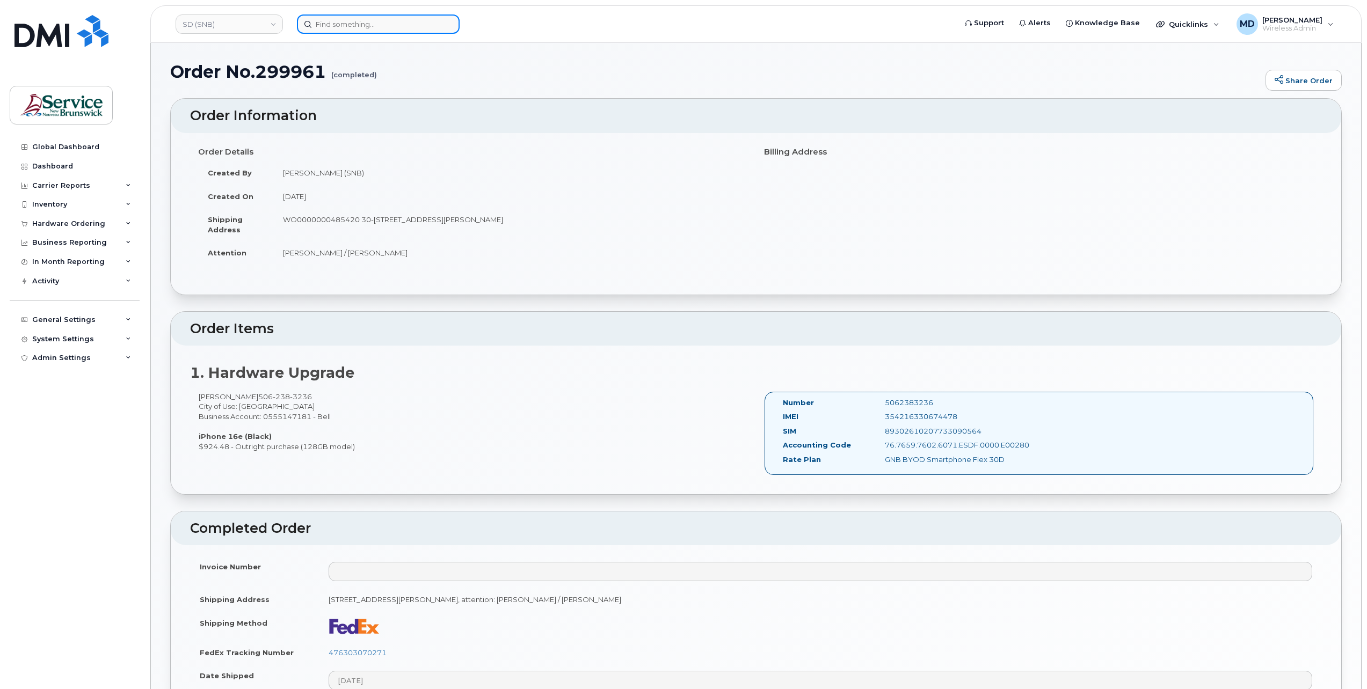
click at [400, 19] on input at bounding box center [378, 23] width 163 height 19
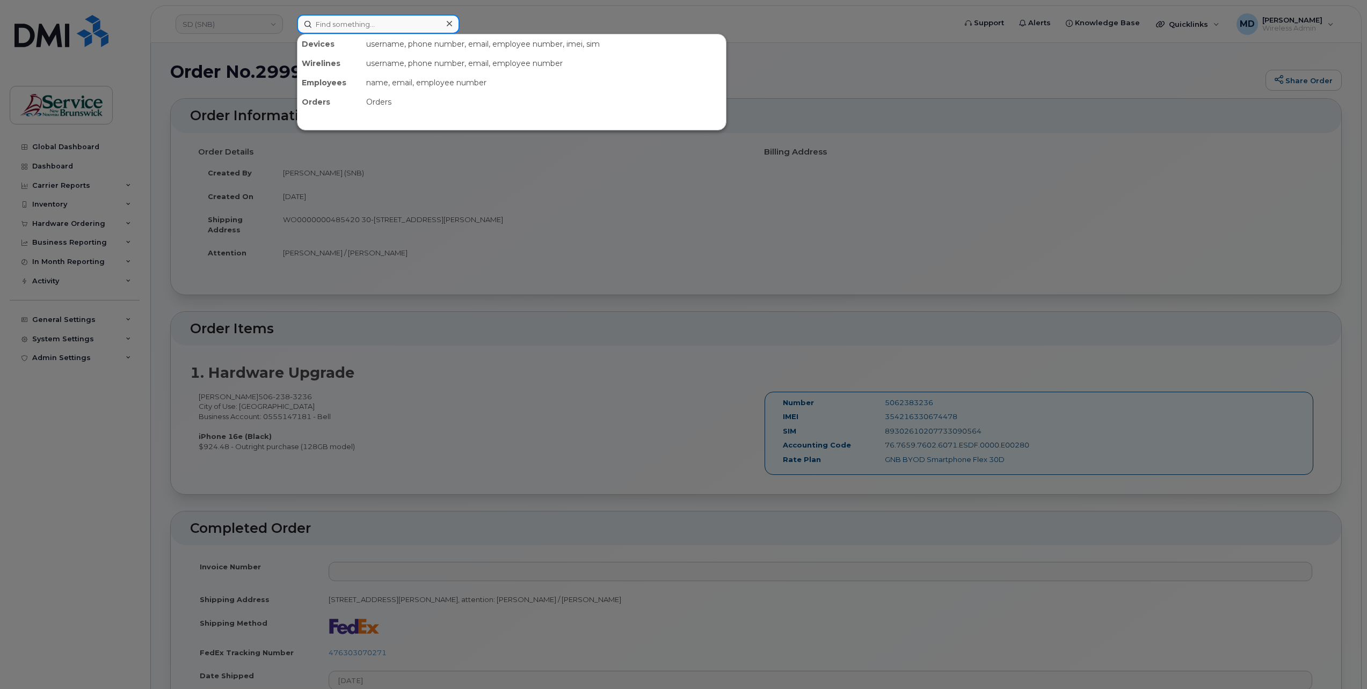
paste input "299964"
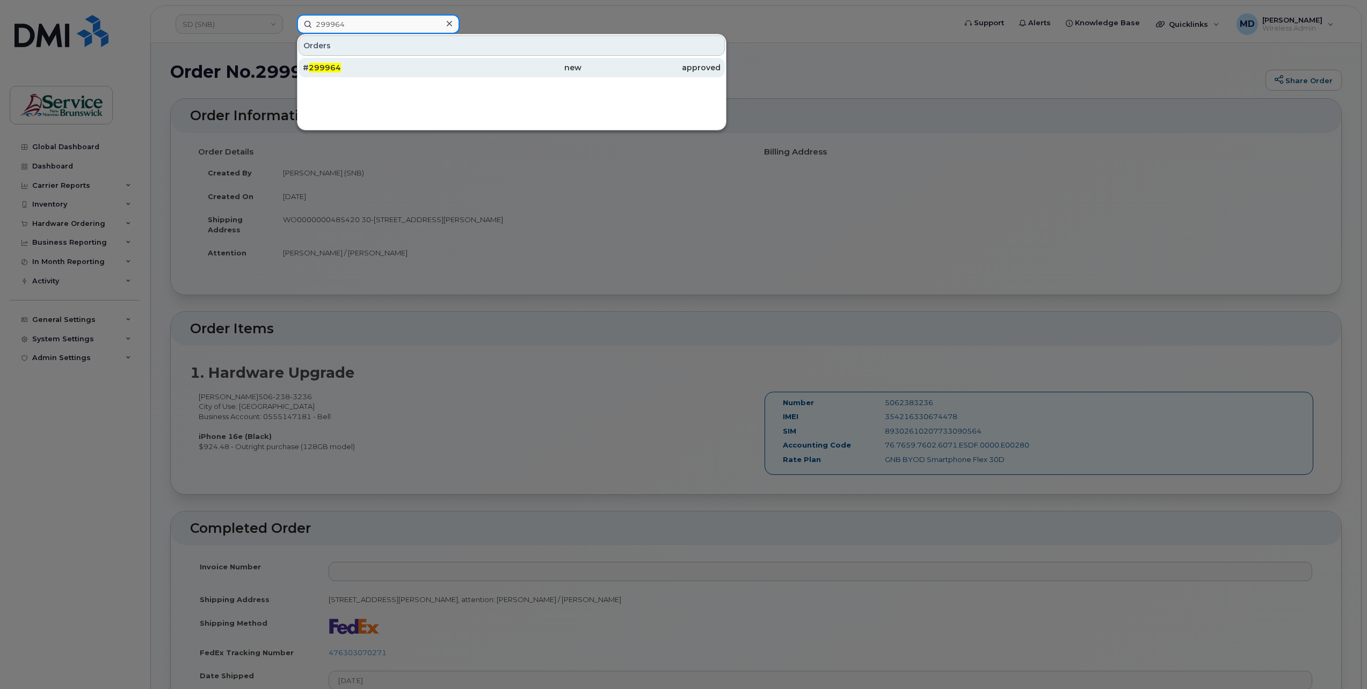
type input "299964"
click at [398, 63] on div "# 299964" at bounding box center [372, 67] width 139 height 11
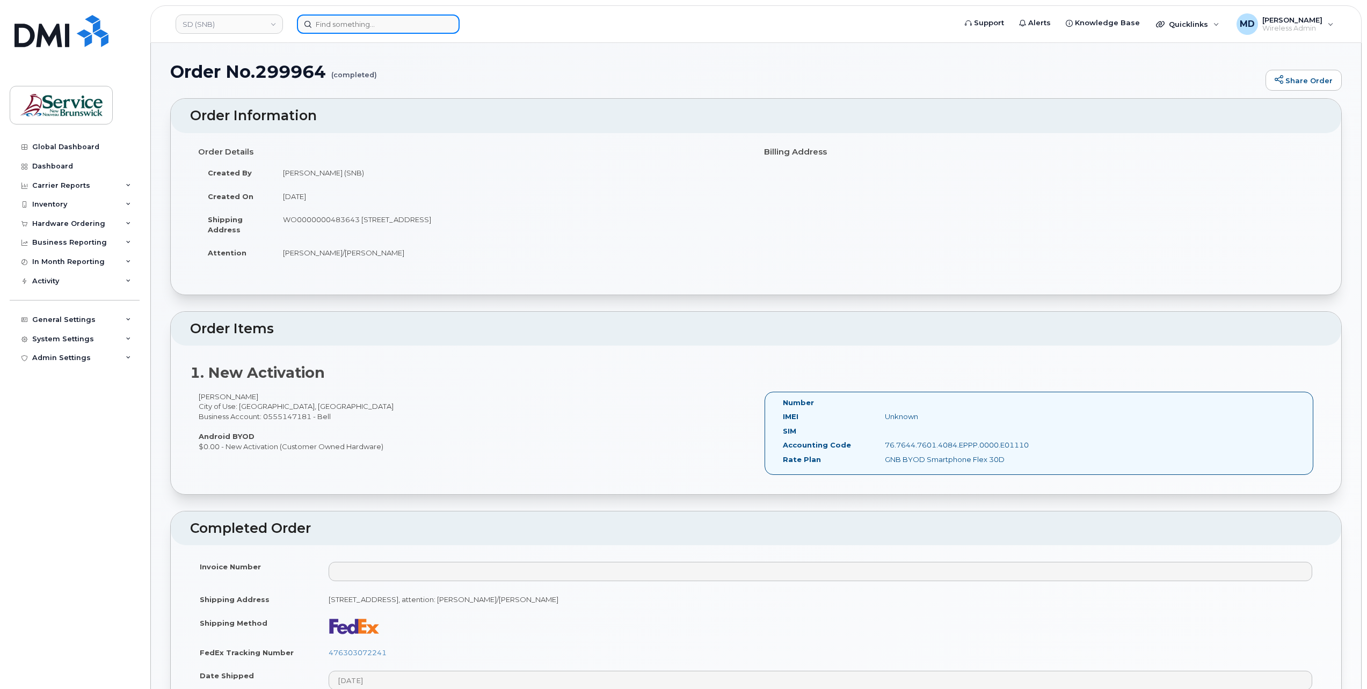
click at [374, 31] on input at bounding box center [378, 23] width 163 height 19
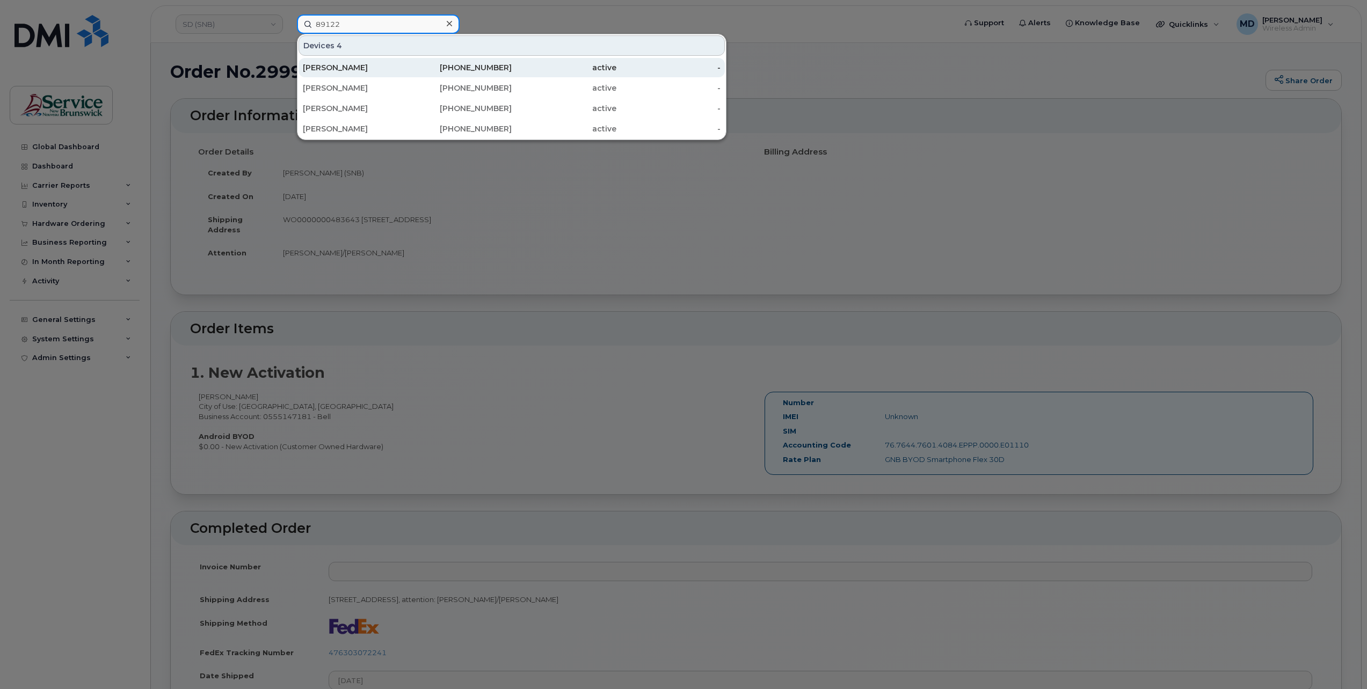
type input "89122"
click at [330, 67] on div "[PERSON_NAME]" at bounding box center [355, 67] width 105 height 11
click at [346, 69] on div "[PERSON_NAME]" at bounding box center [355, 67] width 105 height 11
